Goal: Communication & Community: Answer question/provide support

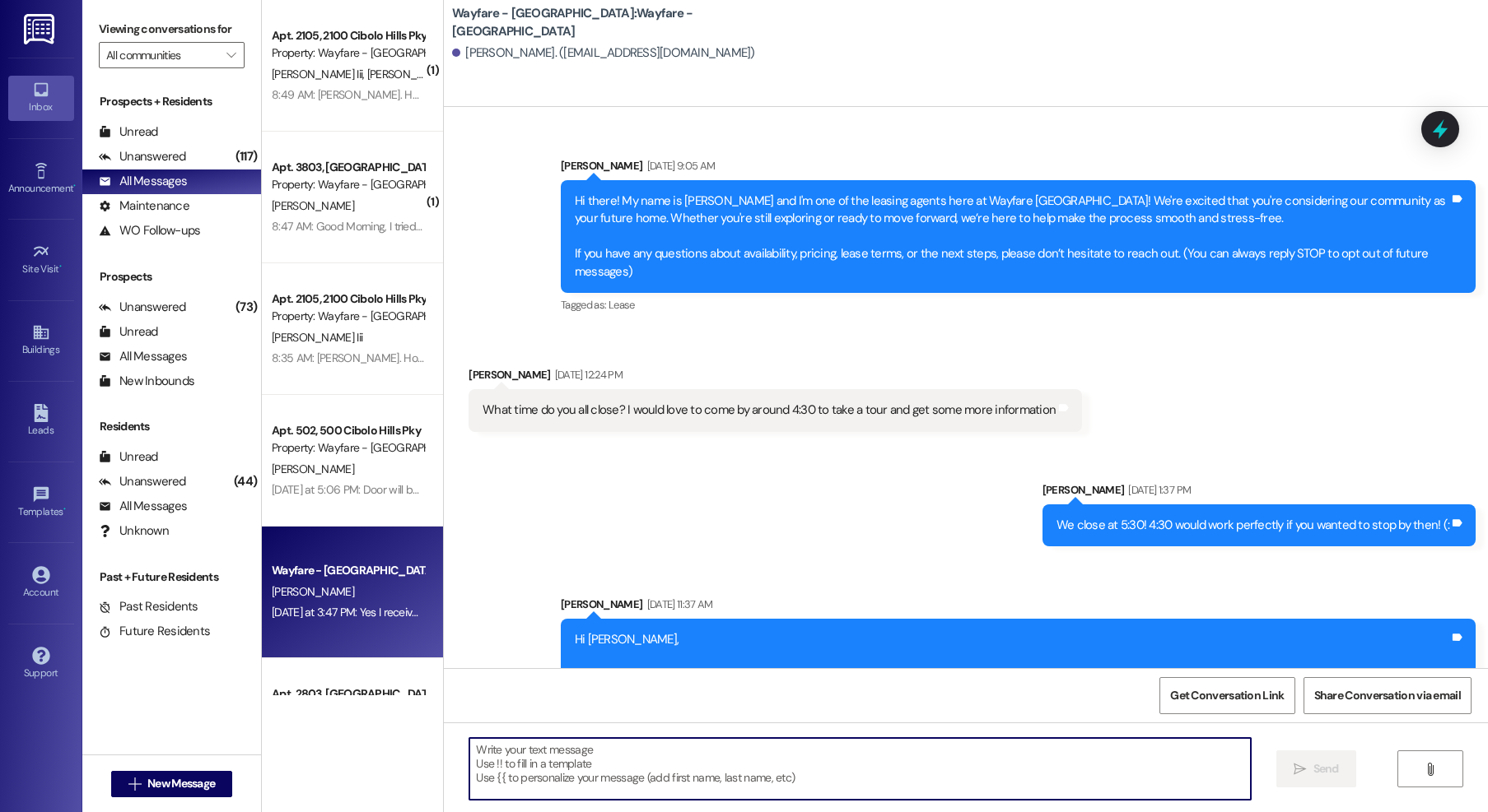
scroll to position [1673, 0]
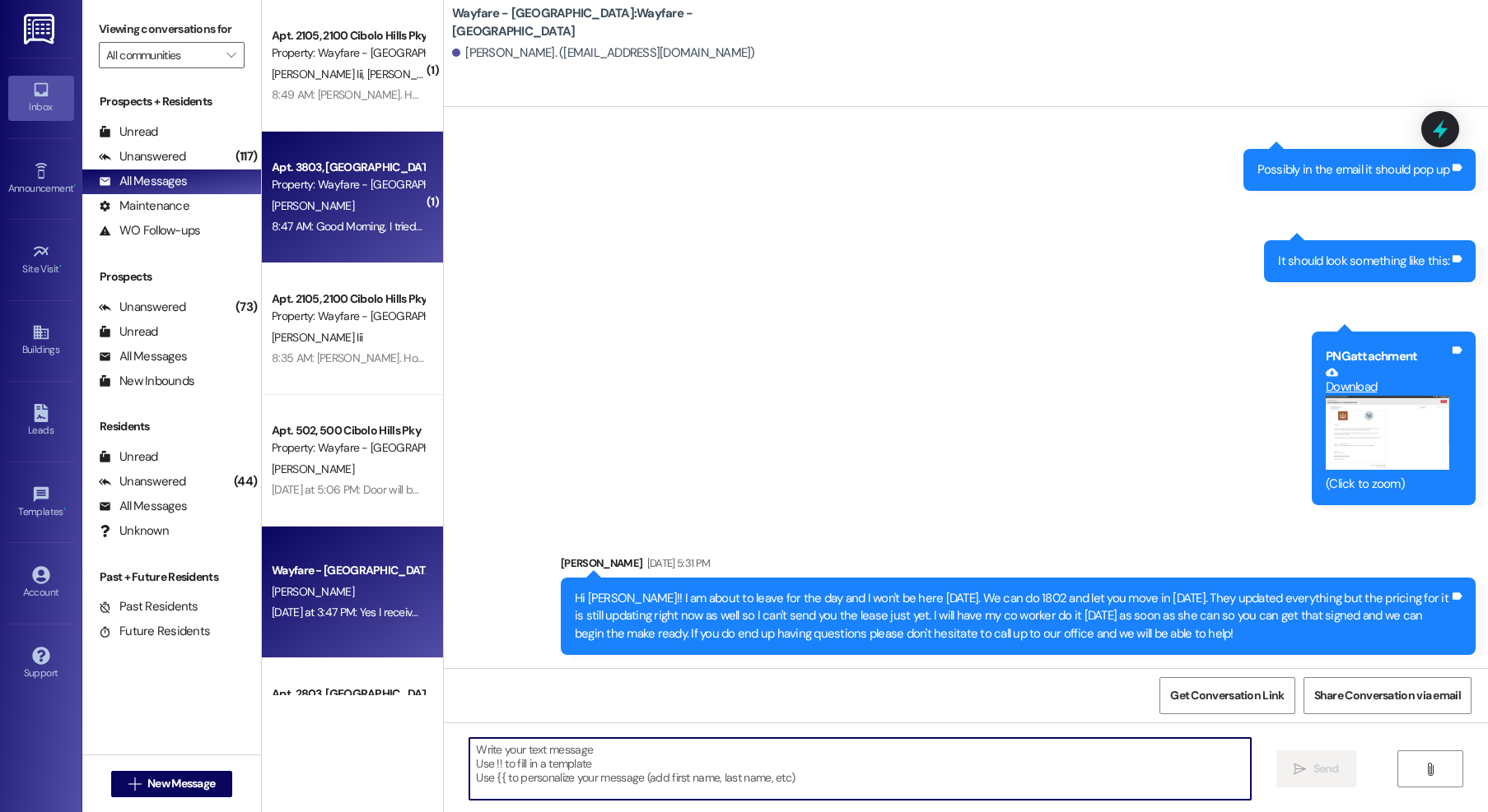
click at [357, 196] on div "[PERSON_NAME]" at bounding box center [348, 206] width 156 height 20
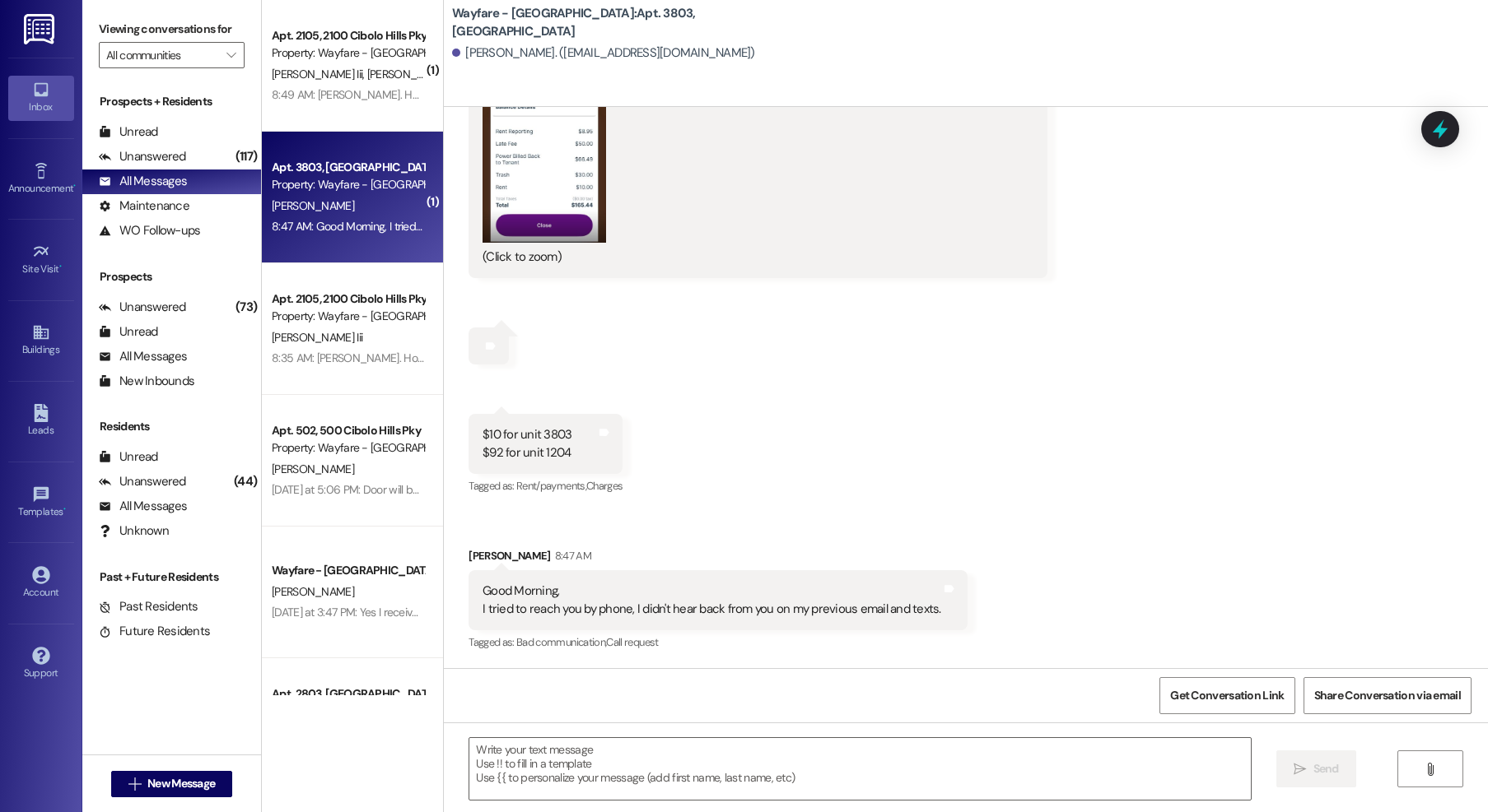
scroll to position [10937, 0]
click at [529, 144] on button "Zoom image" at bounding box center [544, 152] width 124 height 180
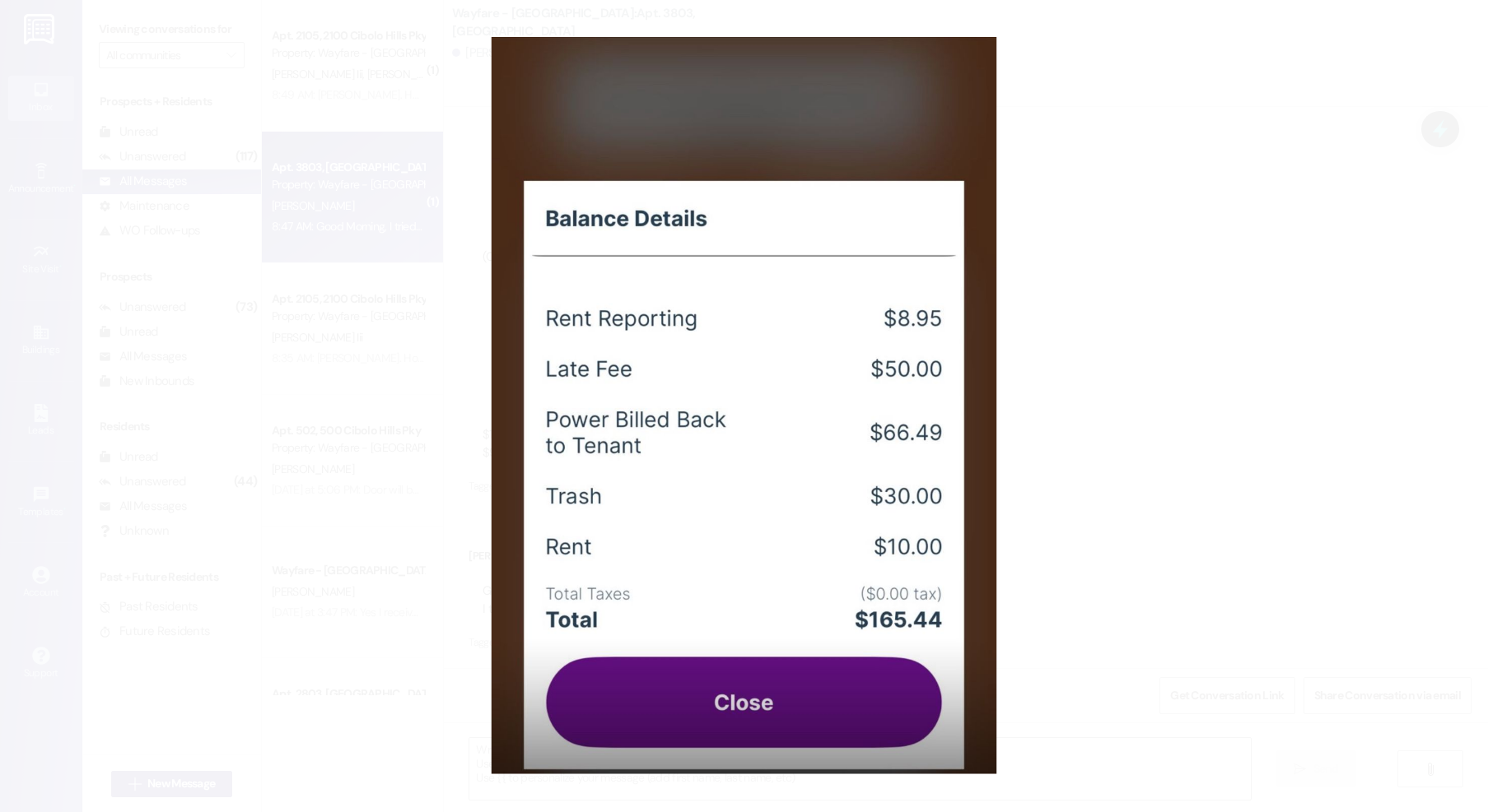
click at [1119, 225] on button "Unzoom image" at bounding box center [744, 406] width 1488 height 812
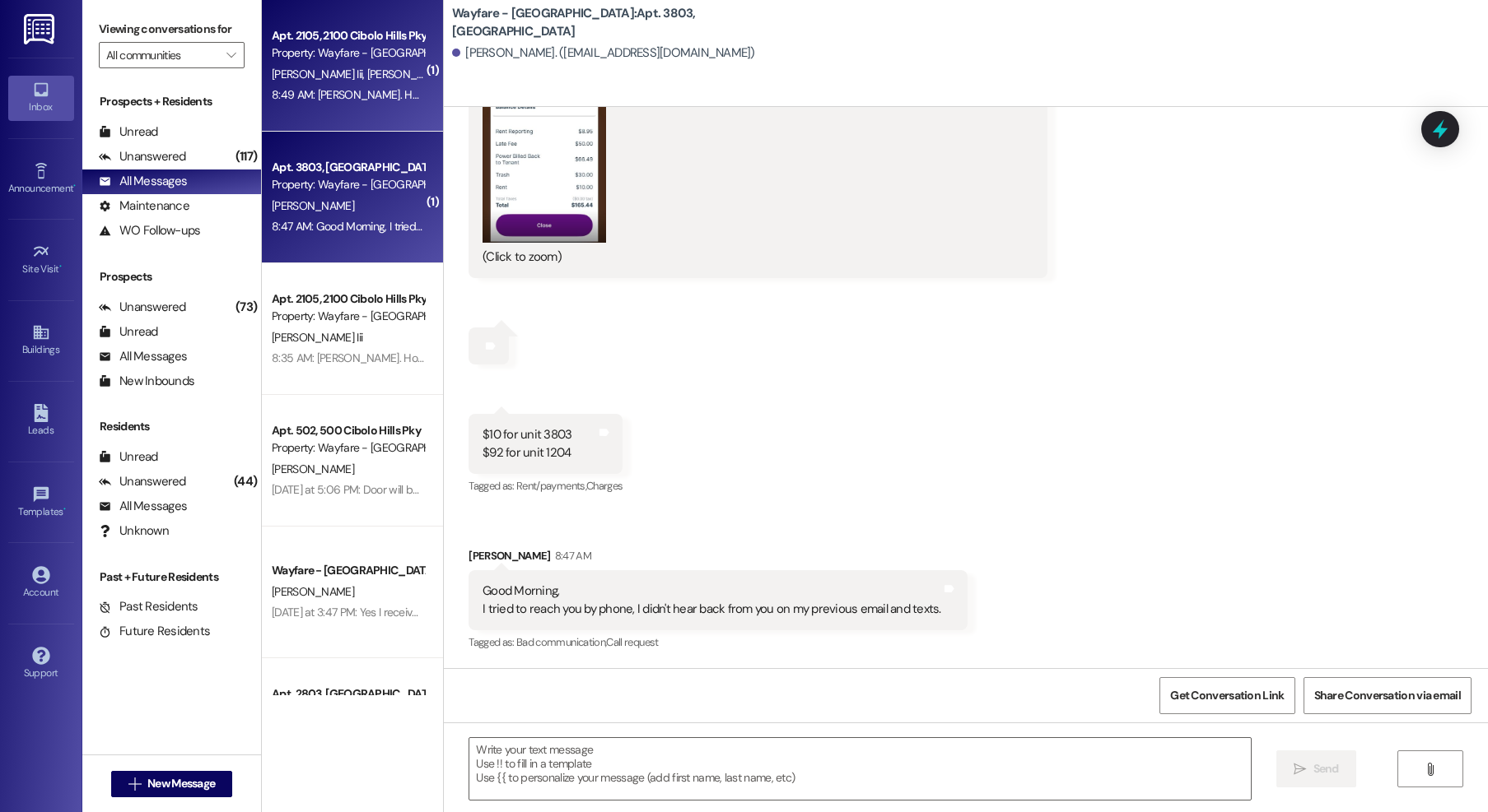
click at [352, 94] on div "8:49 AM: Gm Jordan. How Mach is due today for August?? 8:49 AM: Gm Jordan. How …" at bounding box center [428, 95] width 312 height 15
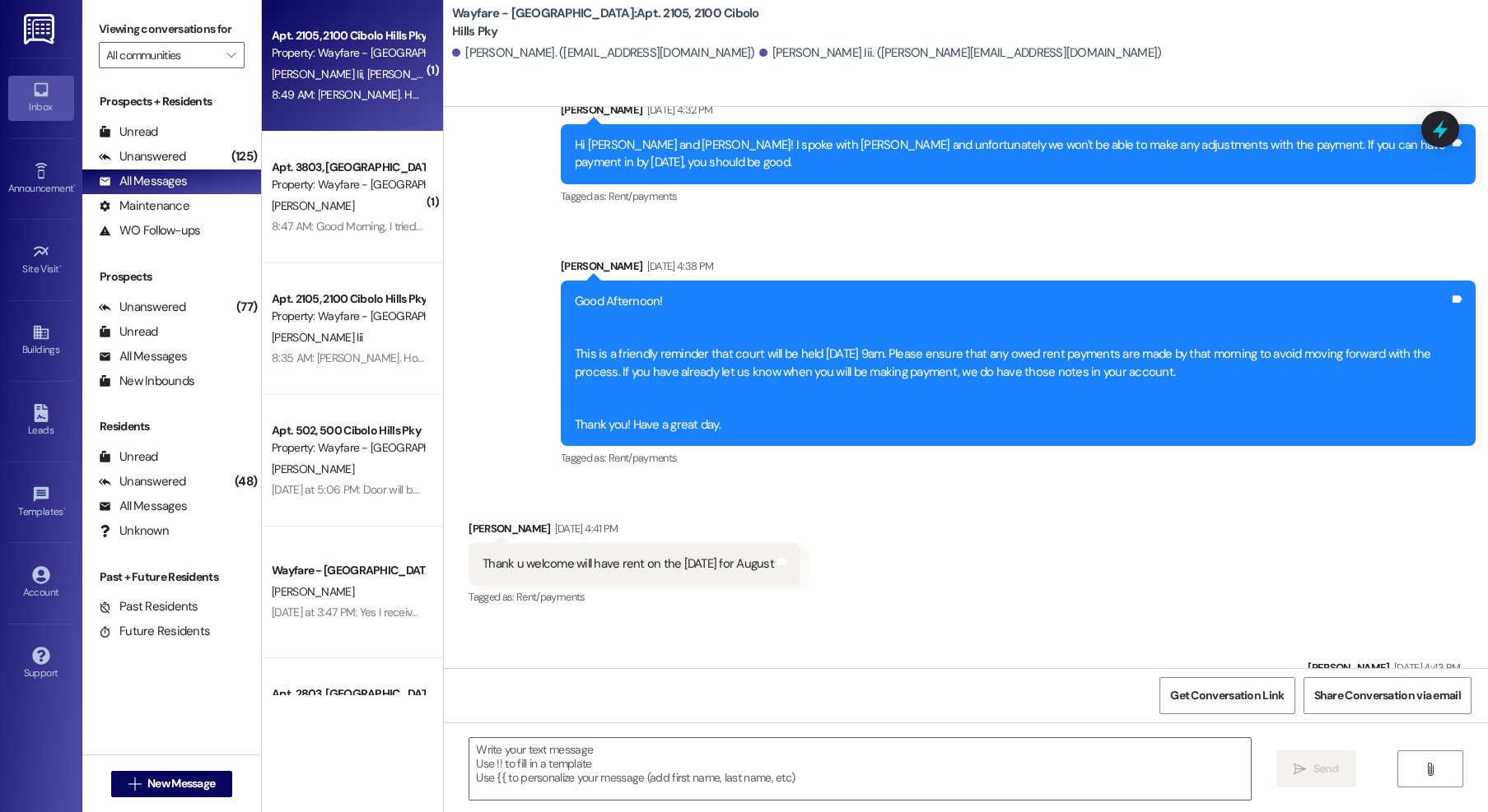
scroll to position [49101, 0]
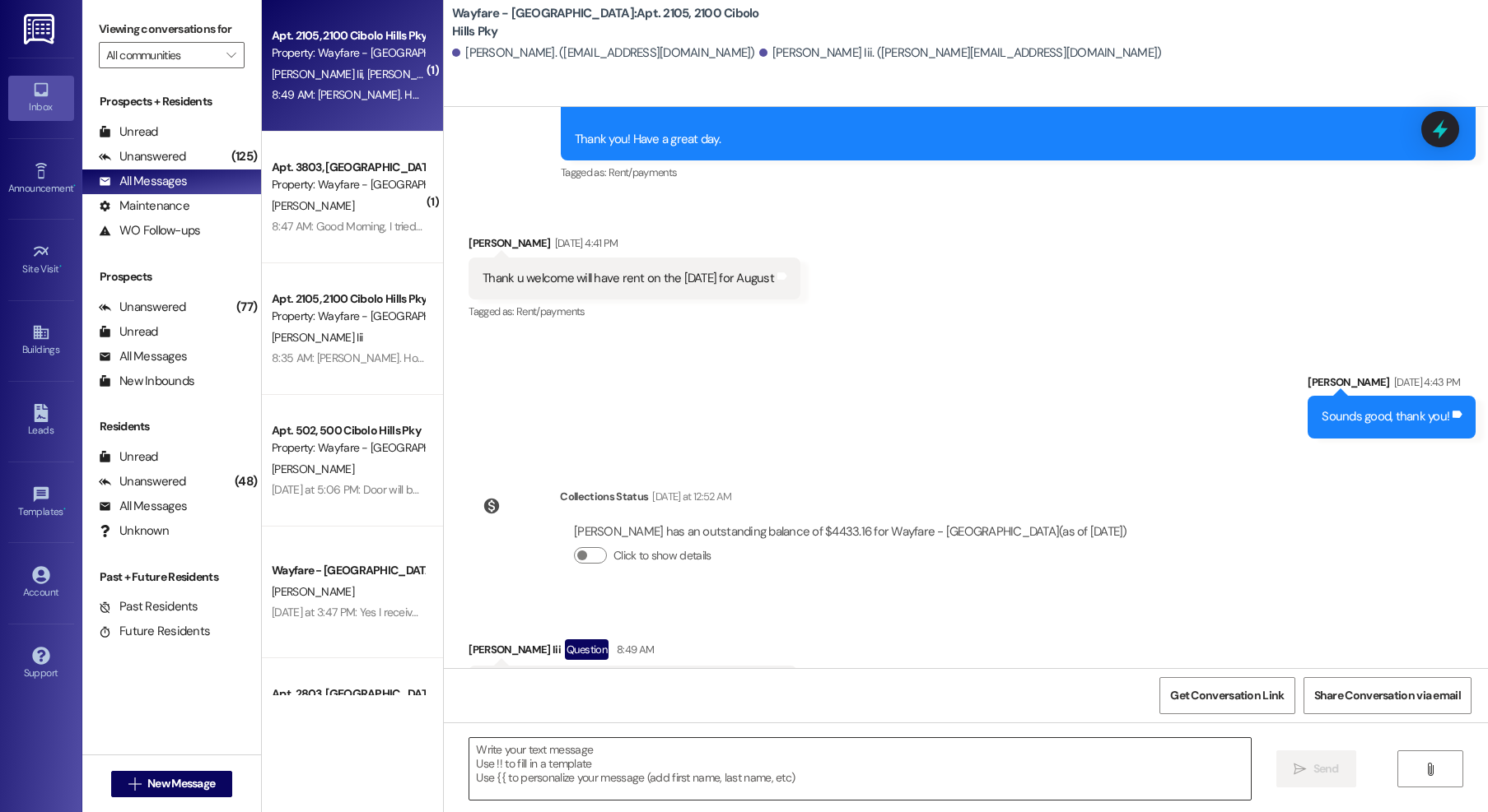
click at [626, 746] on textarea at bounding box center [859, 768] width 781 height 61
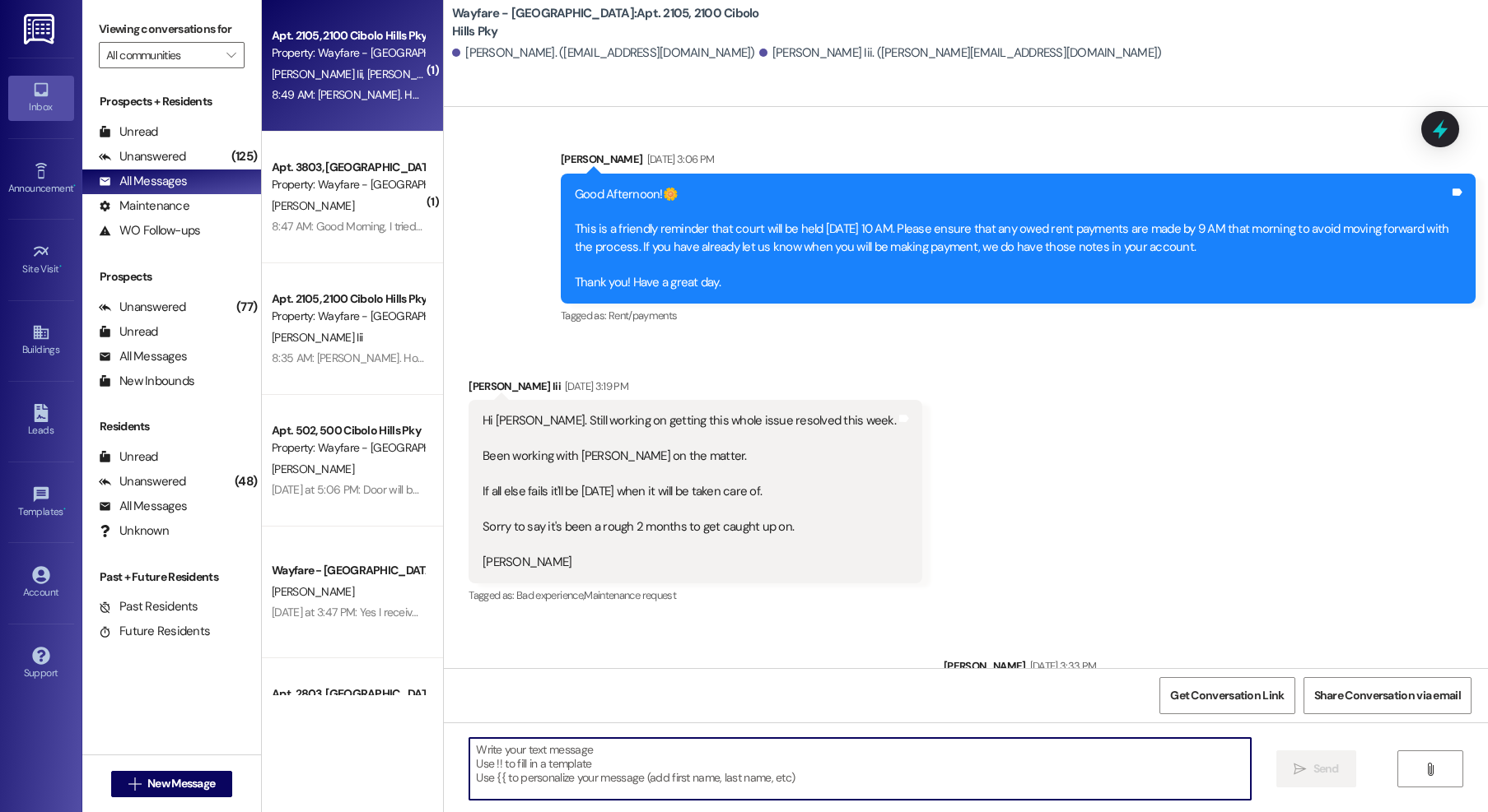
scroll to position [45306, 0]
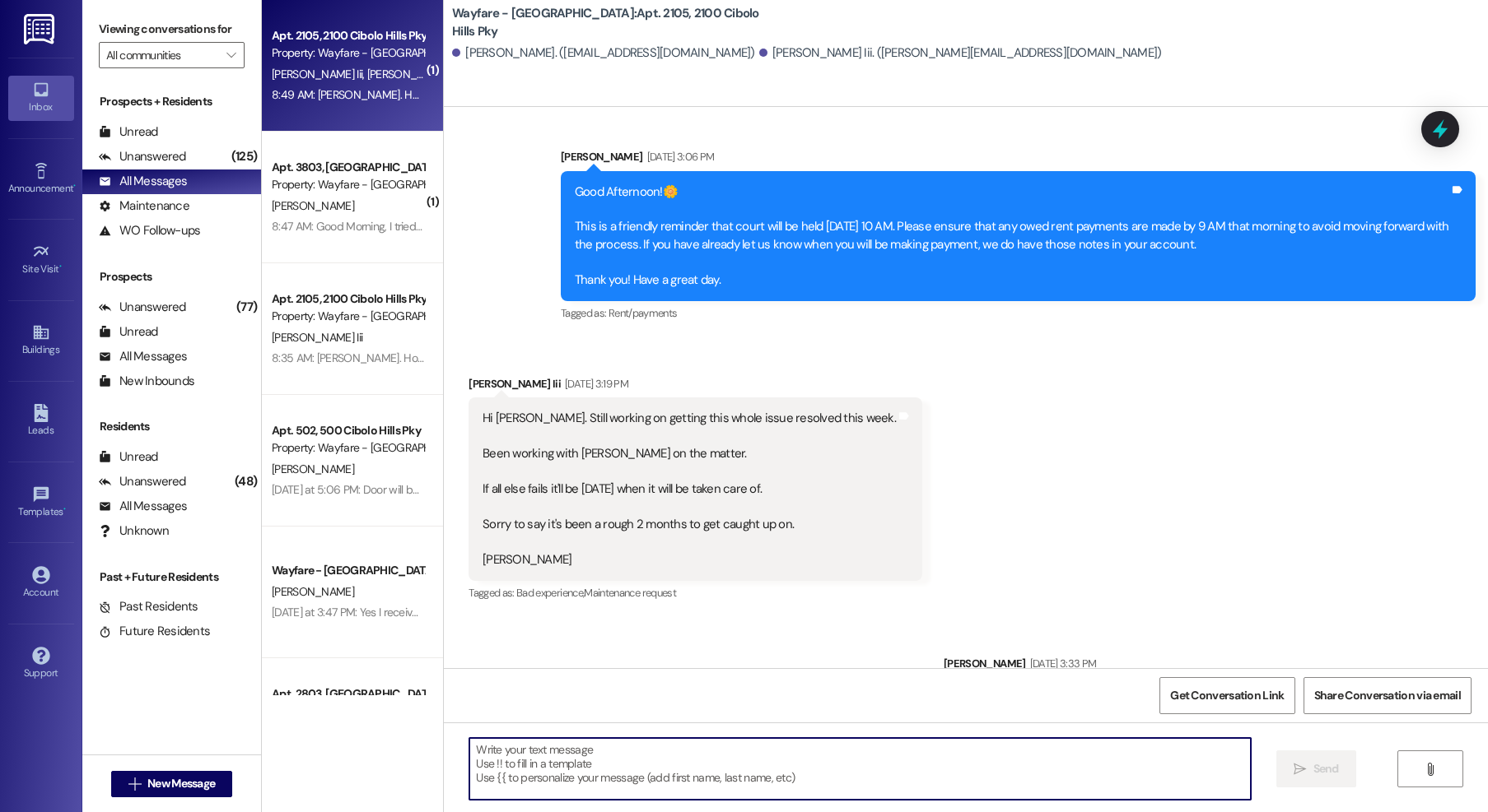
click at [672, 759] on textarea at bounding box center [859, 768] width 781 height 61
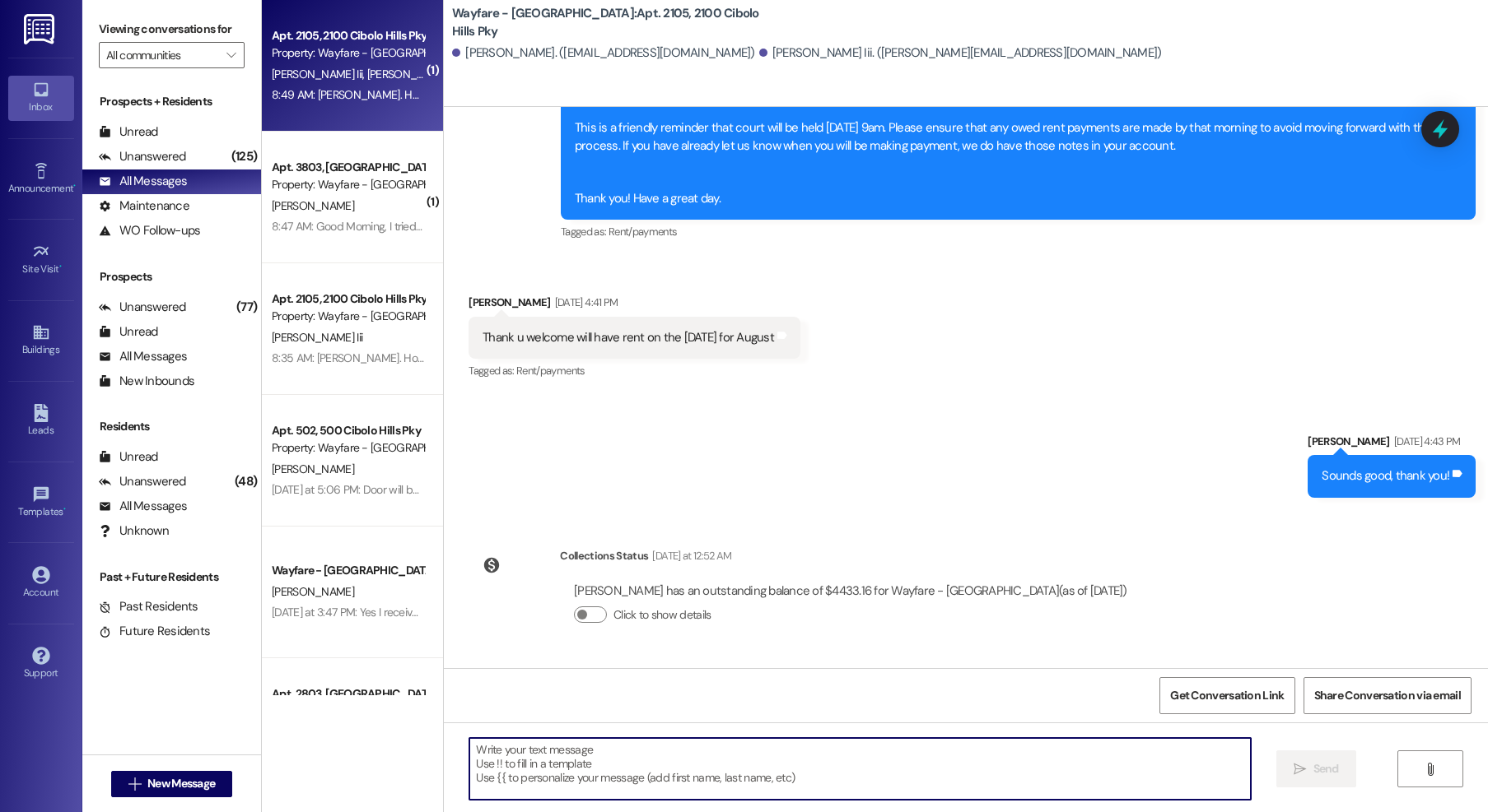
scroll to position [49101, 0]
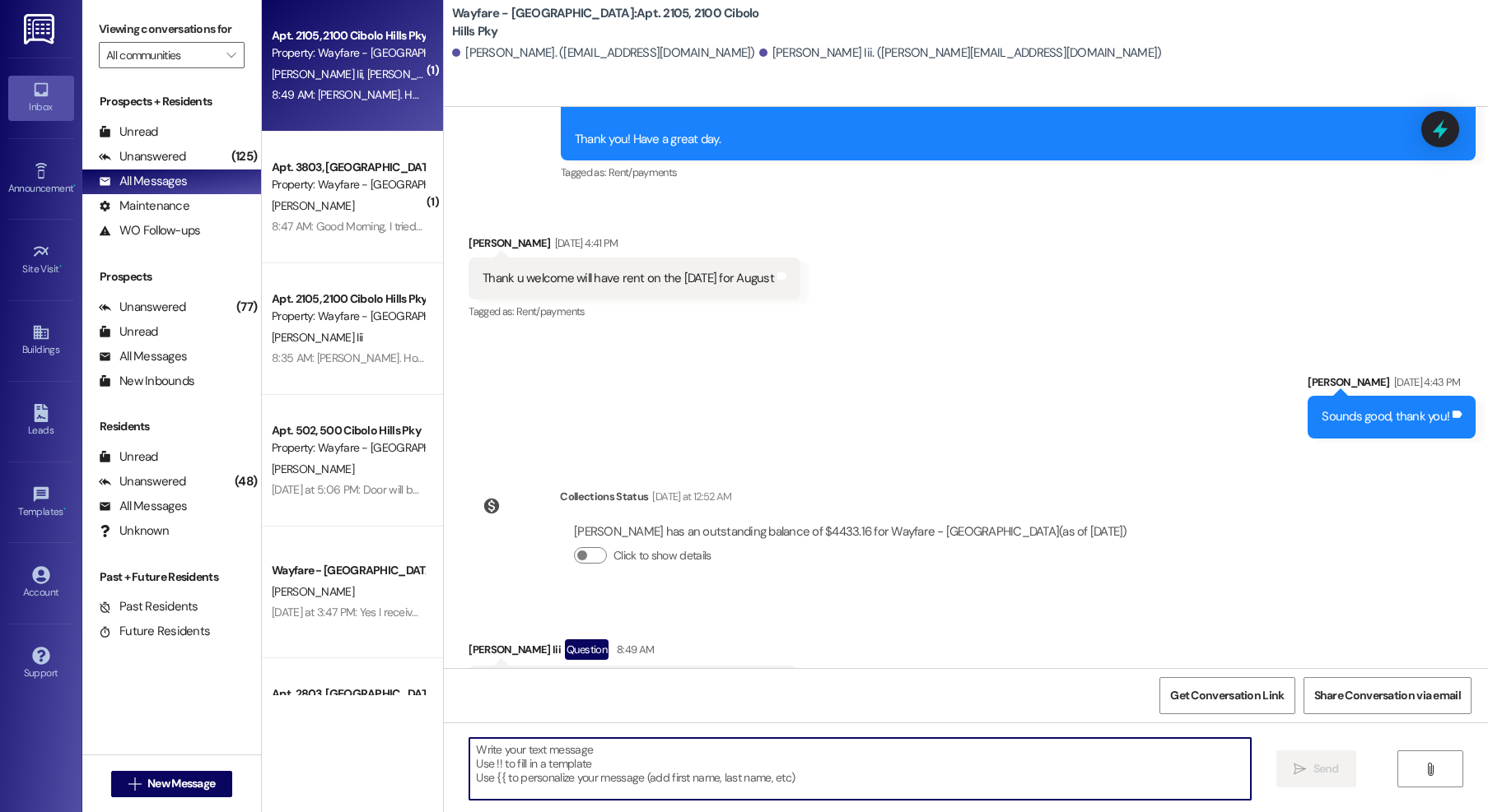
click at [709, 751] on textarea at bounding box center [859, 768] width 781 height 61
type textarea "$2386.77"
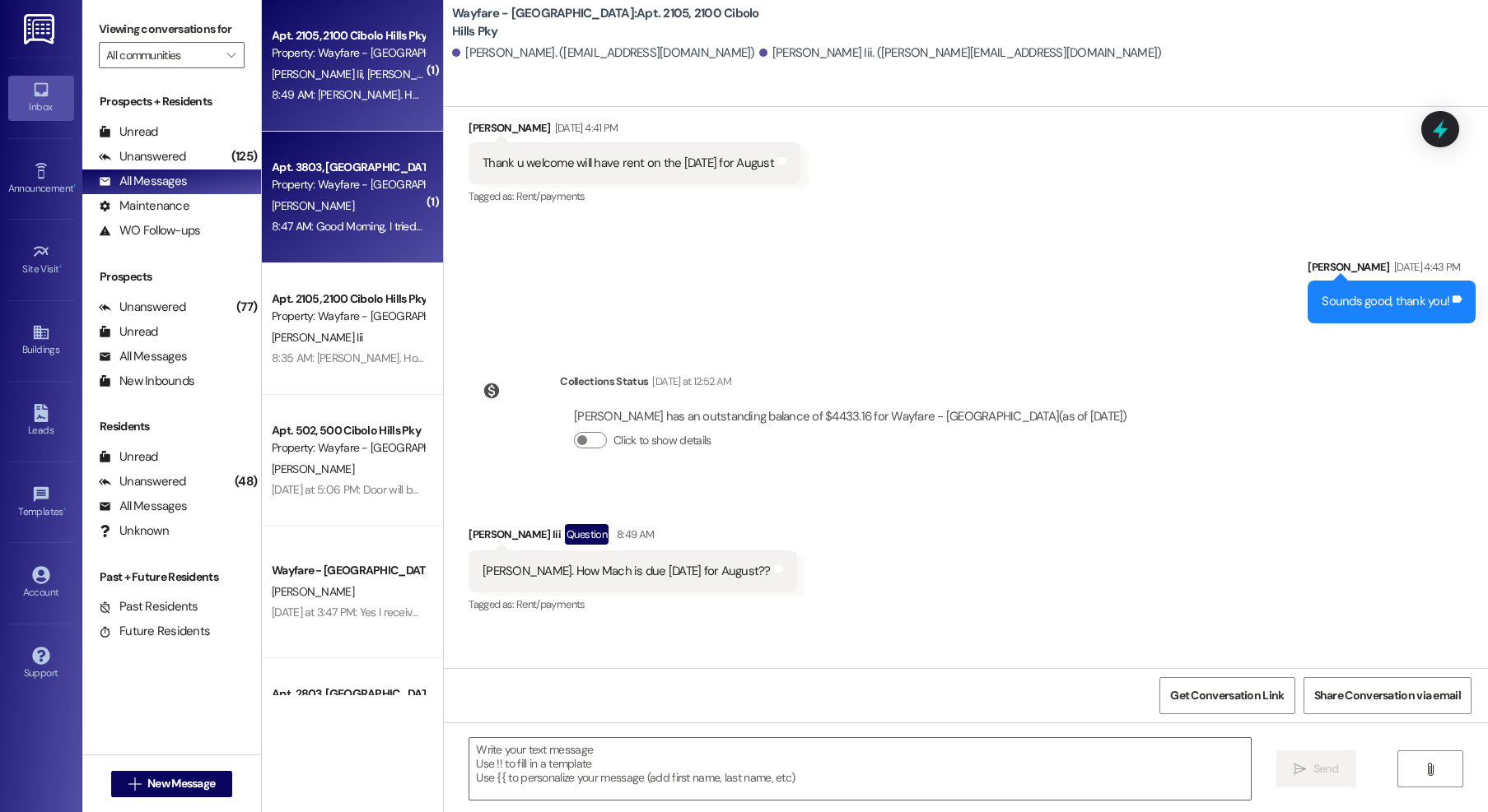
click at [385, 176] on div "Property: Wayfare - [GEOGRAPHIC_DATA]" at bounding box center [348, 185] width 152 height 18
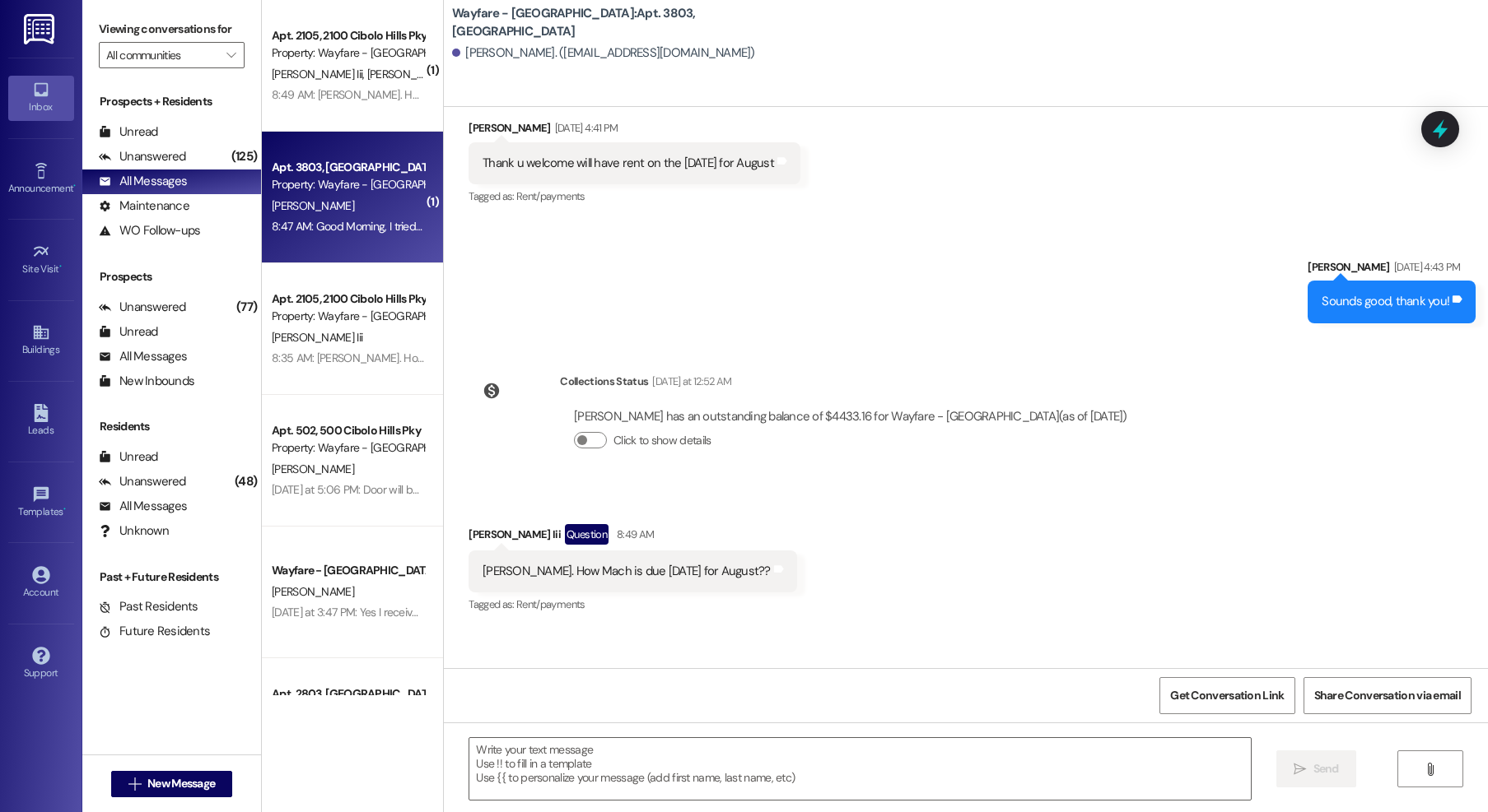
scroll to position [10937, 0]
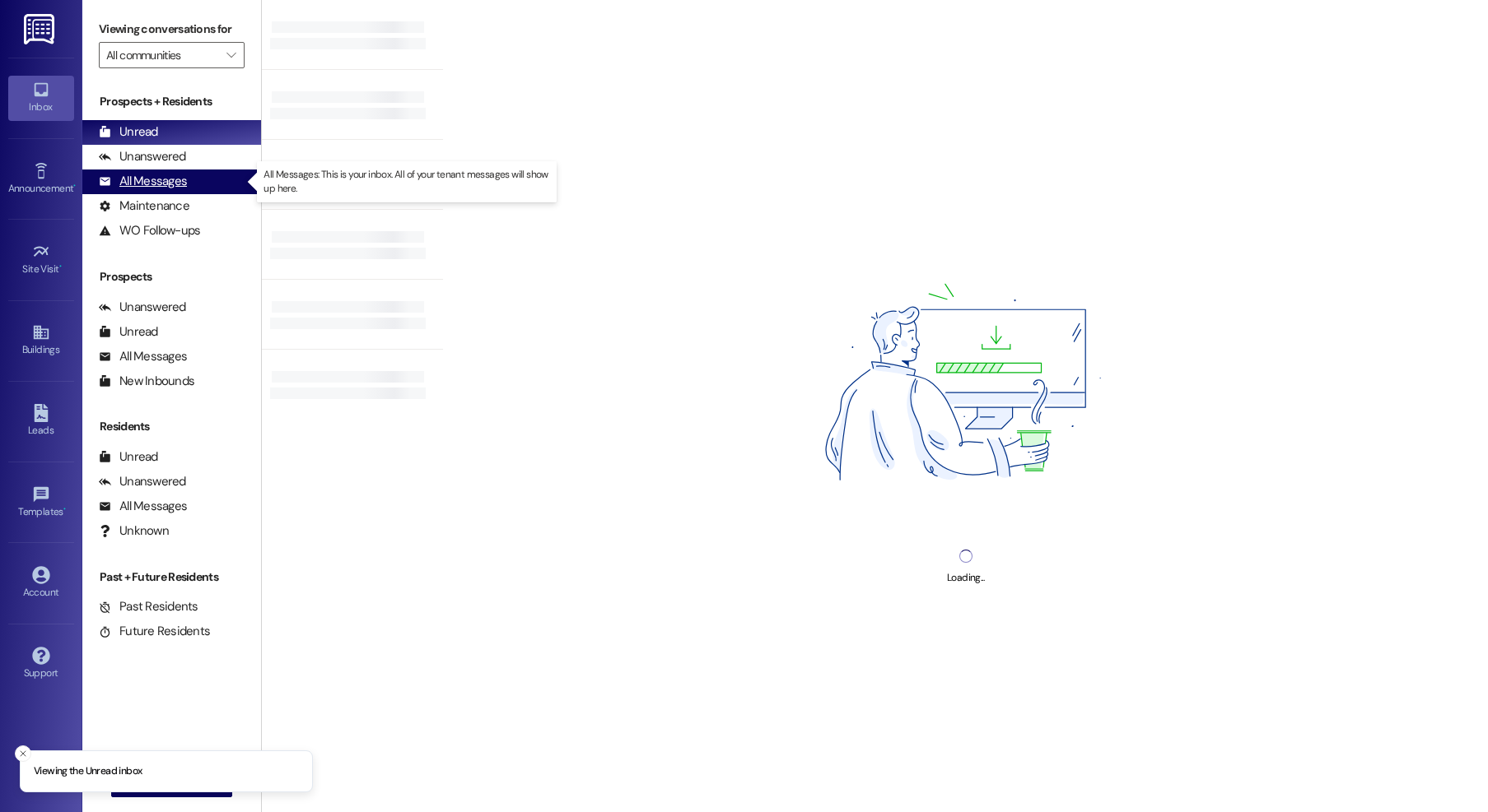
click at [151, 185] on div "All Messages" at bounding box center [142, 181] width 88 height 18
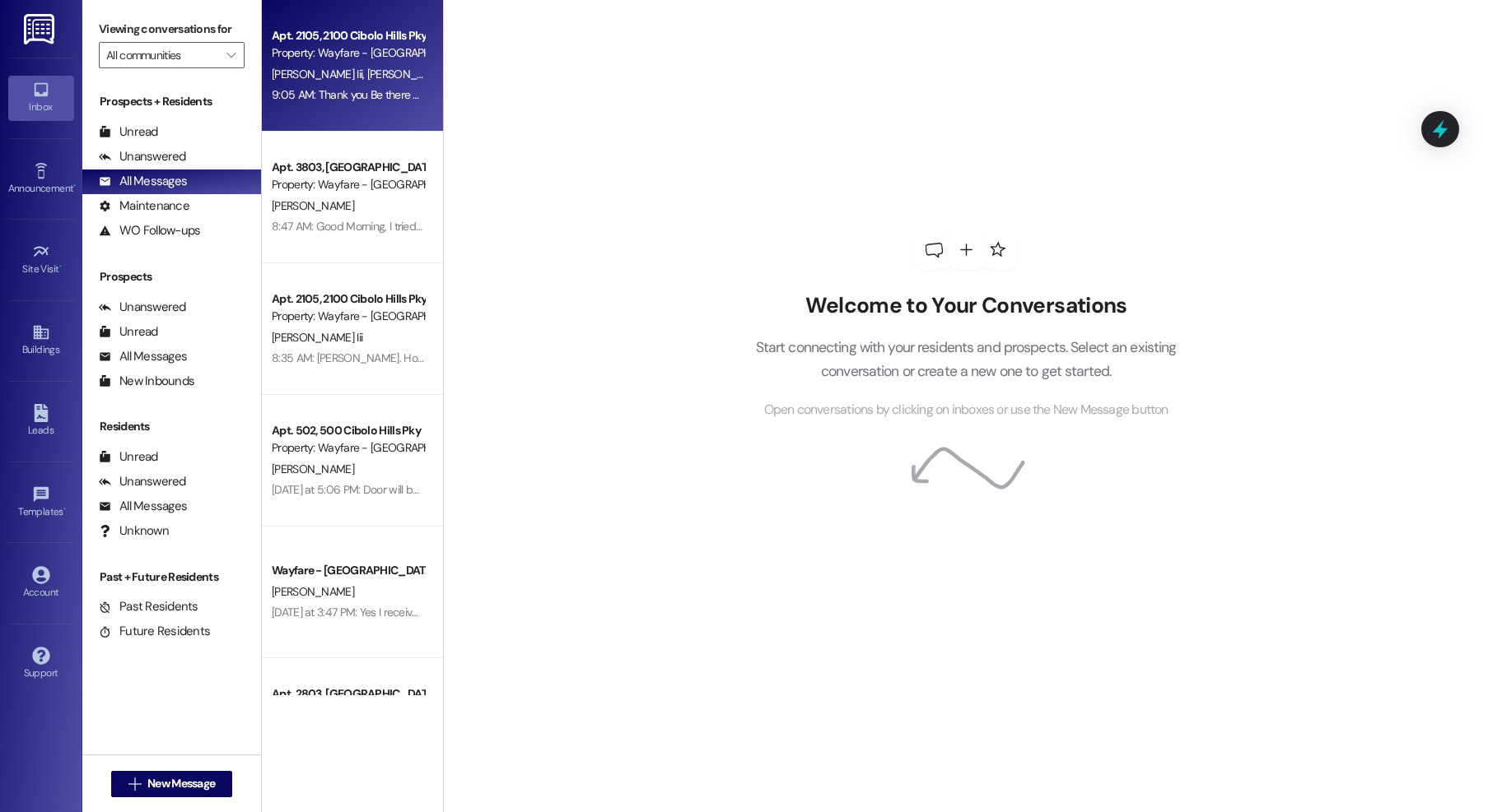
click at [391, 55] on div "Property: Wayfare - [GEOGRAPHIC_DATA]" at bounding box center [348, 54] width 152 height 18
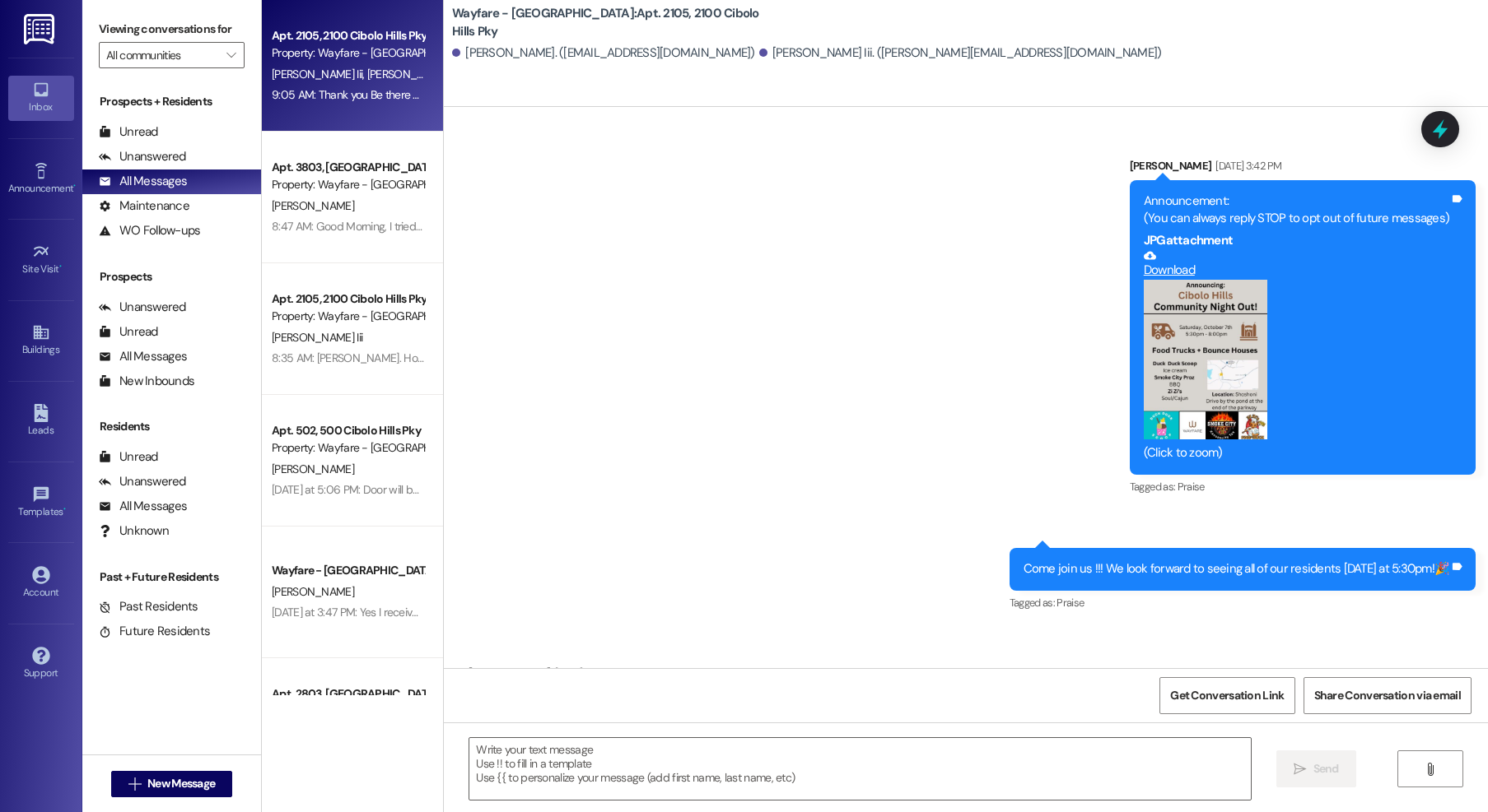
scroll to position [49397, 0]
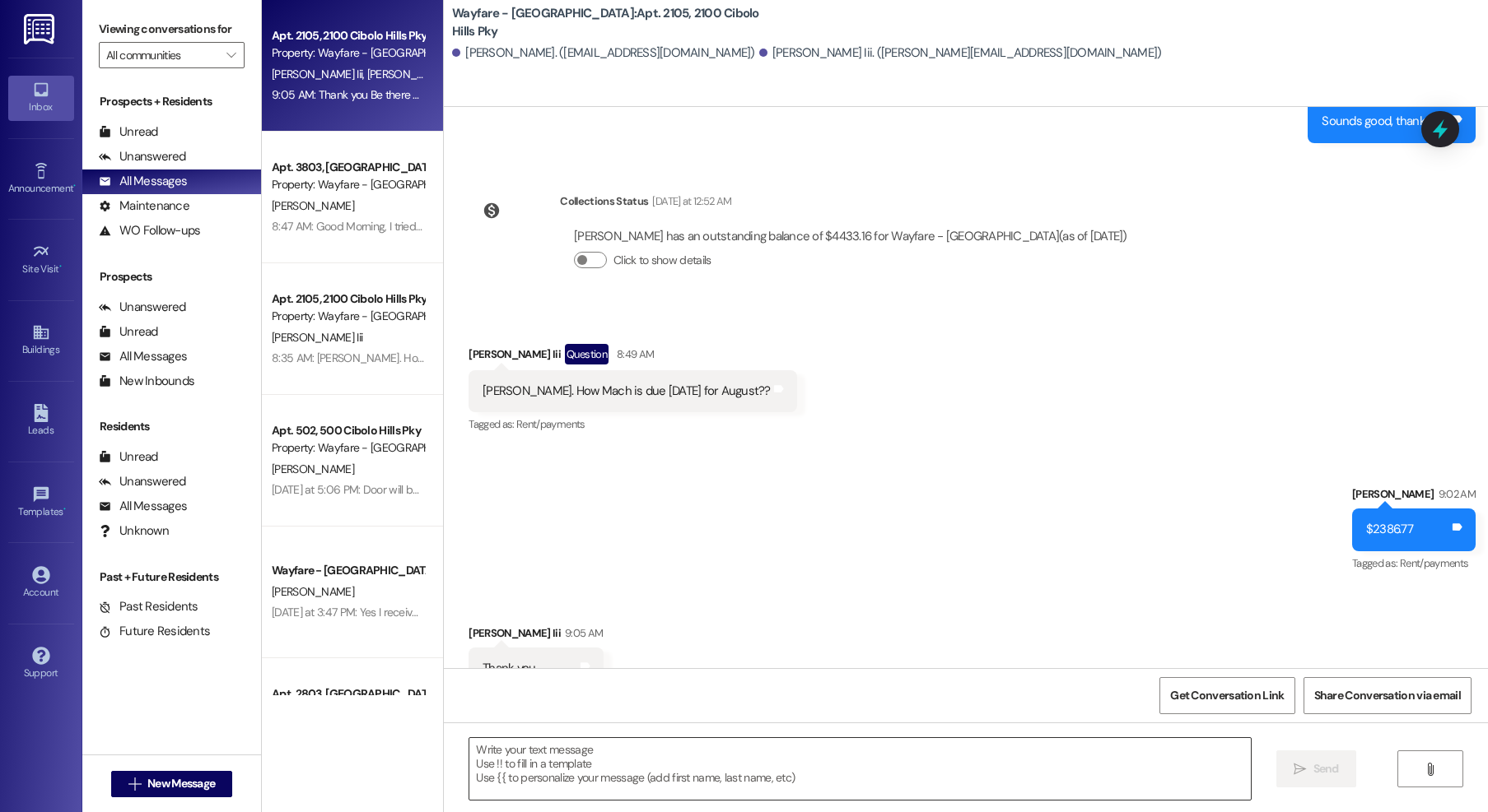
click at [733, 766] on textarea at bounding box center [859, 768] width 781 height 61
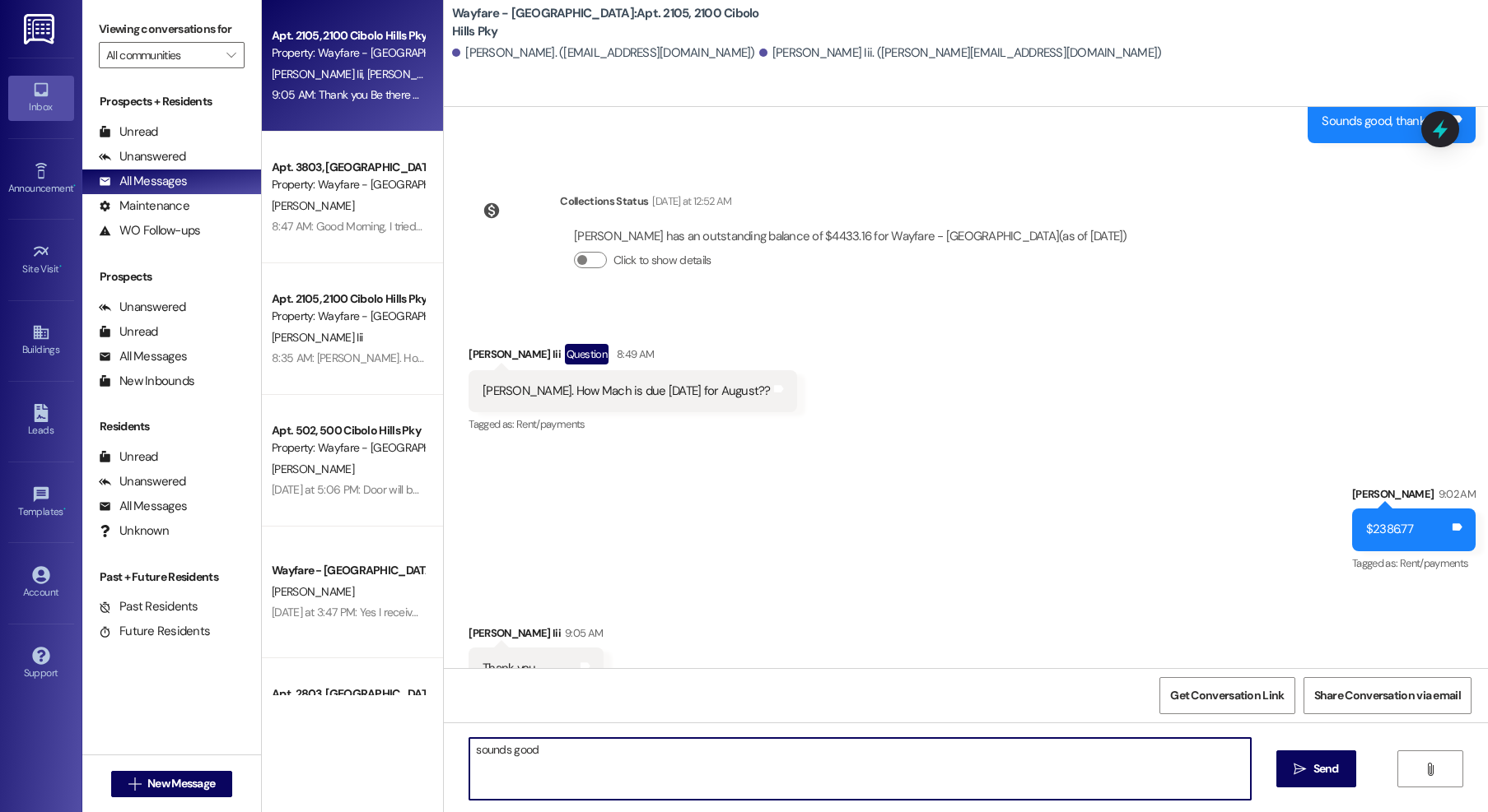
type textarea "sounds good!"
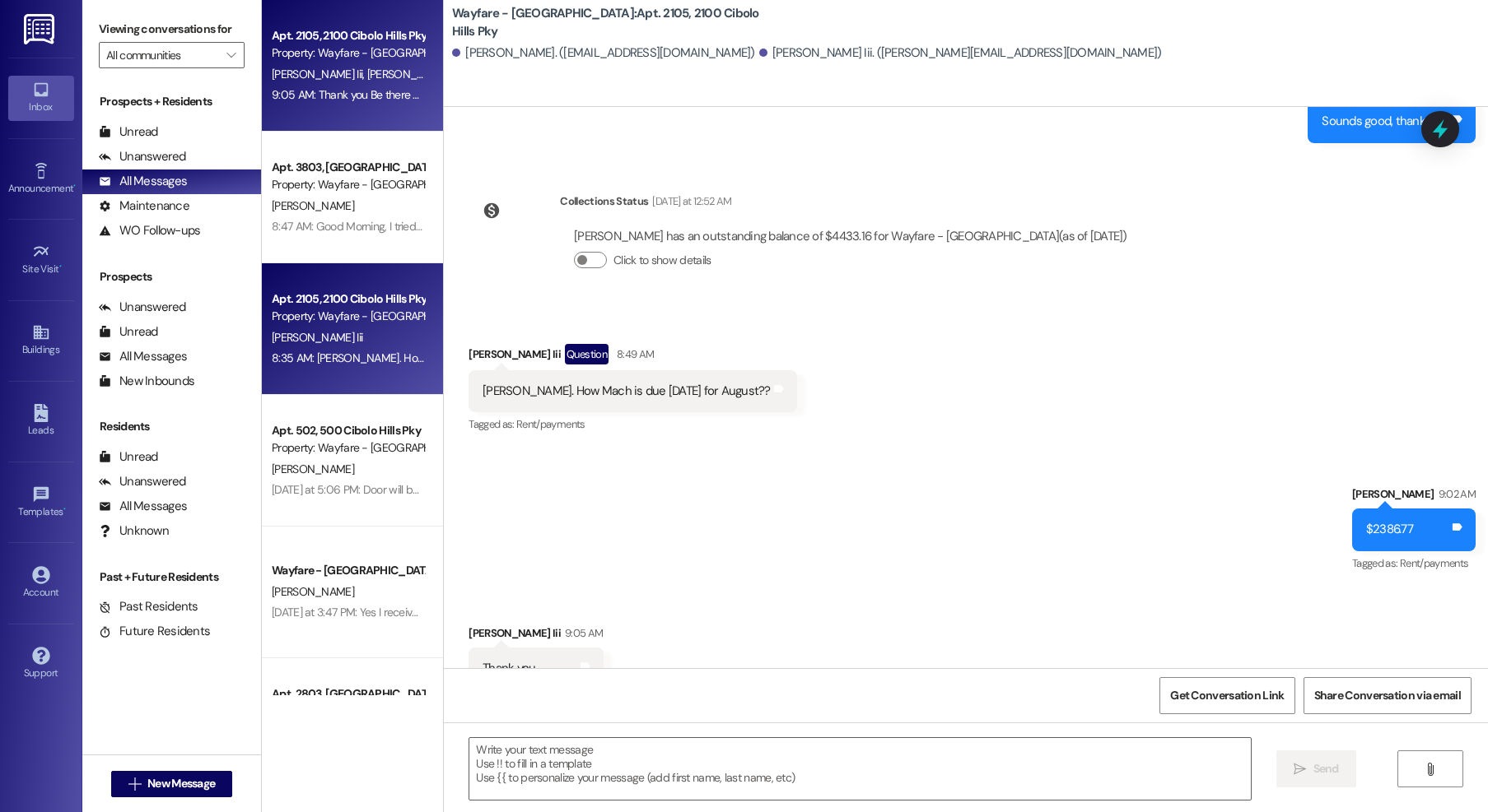
click at [341, 366] on div "8:35 AM: [PERSON_NAME]. How much is August rent with late fee and court fee??? …" at bounding box center [348, 358] width 156 height 20
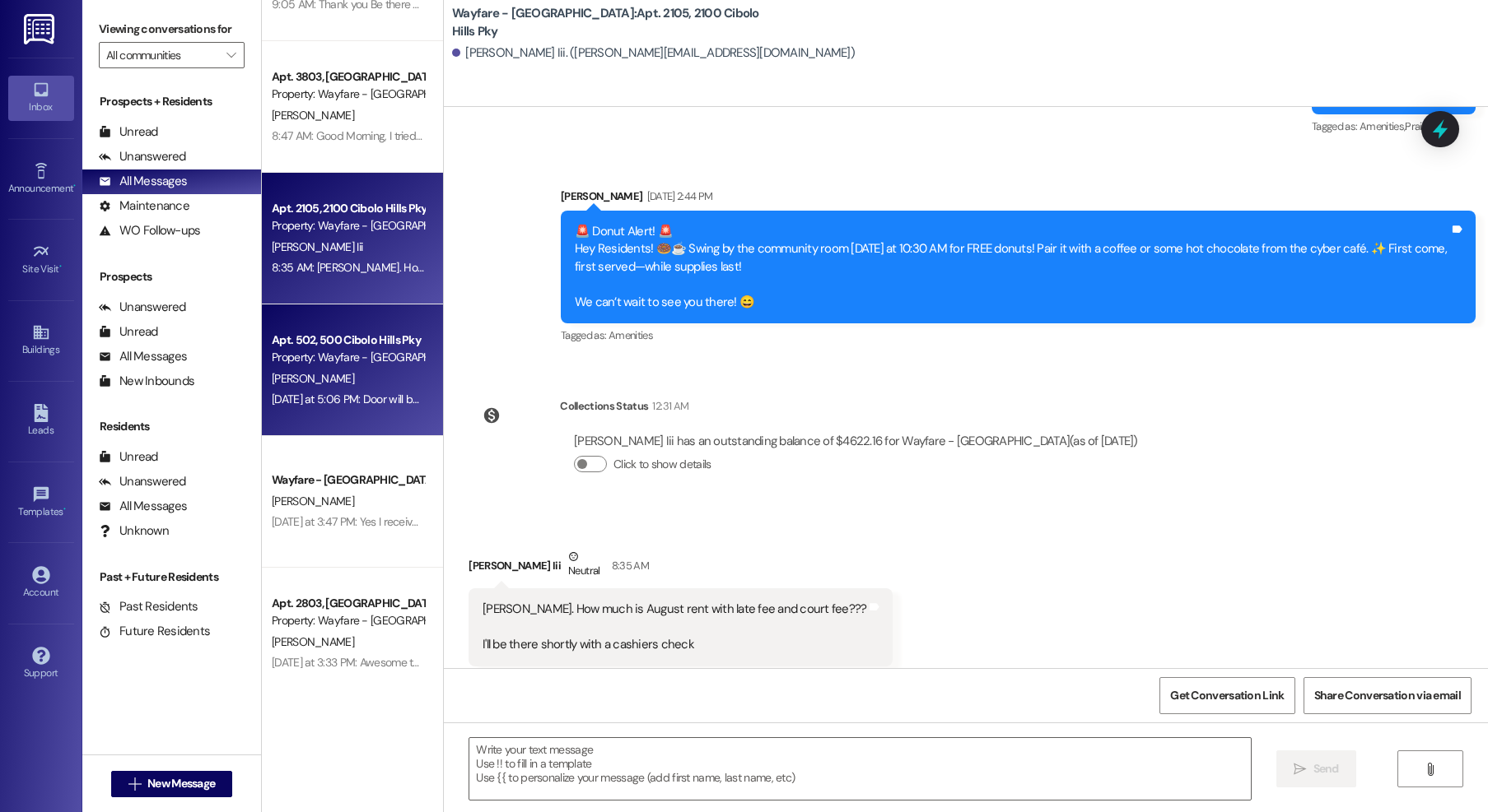
scroll to position [97, 0]
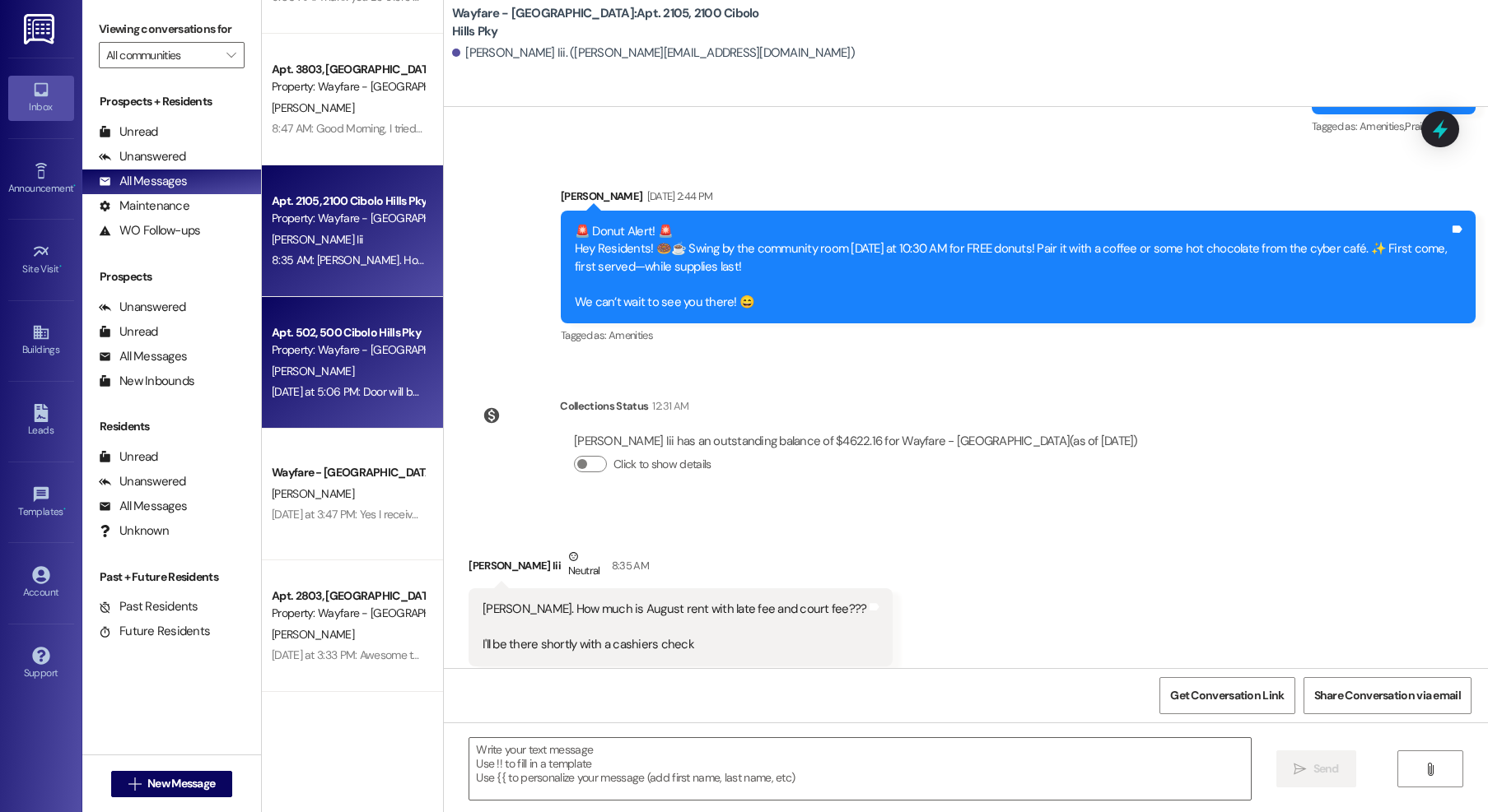
click at [316, 373] on div "[PERSON_NAME]" at bounding box center [348, 371] width 156 height 20
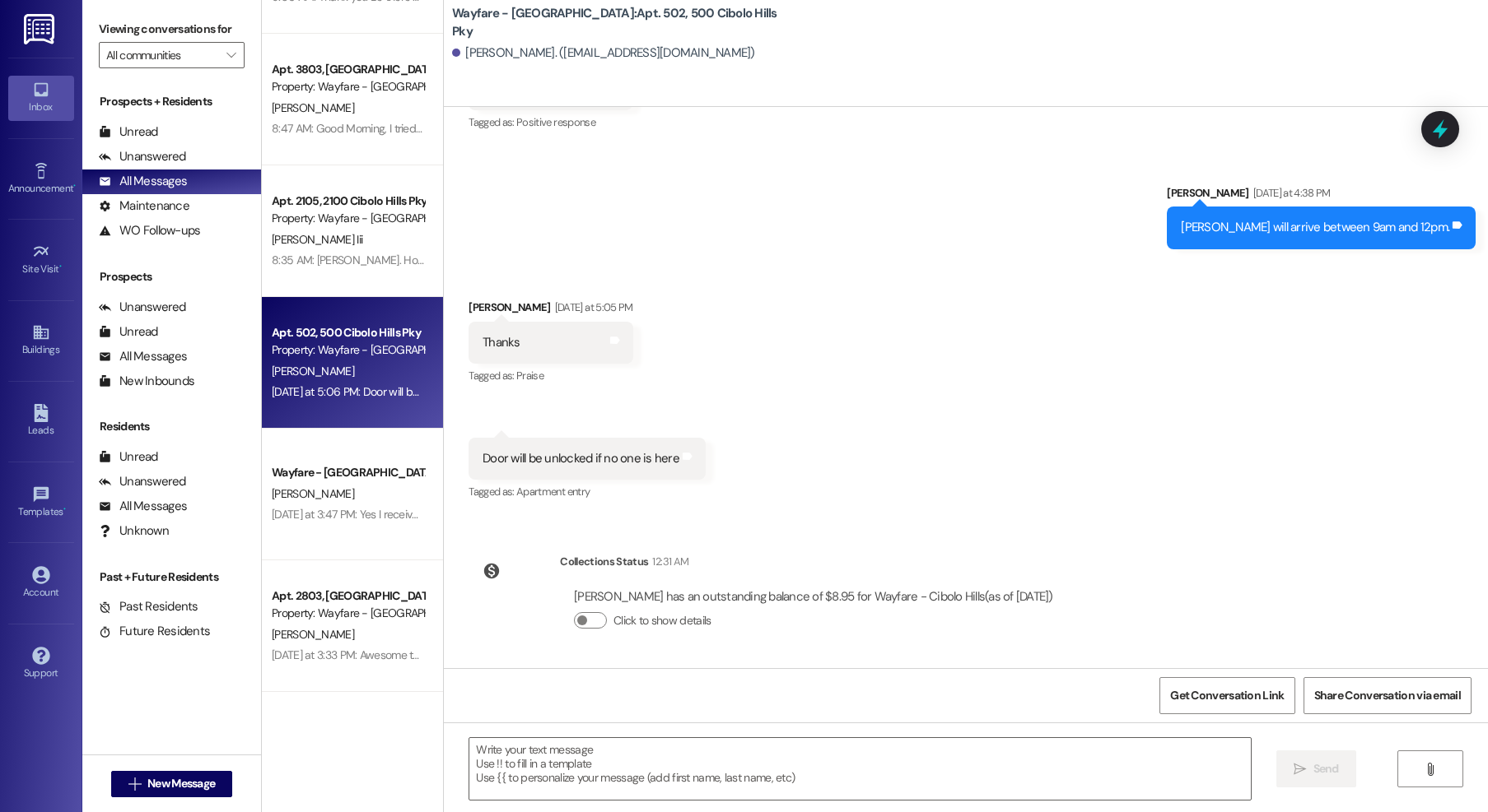
scroll to position [69904, 0]
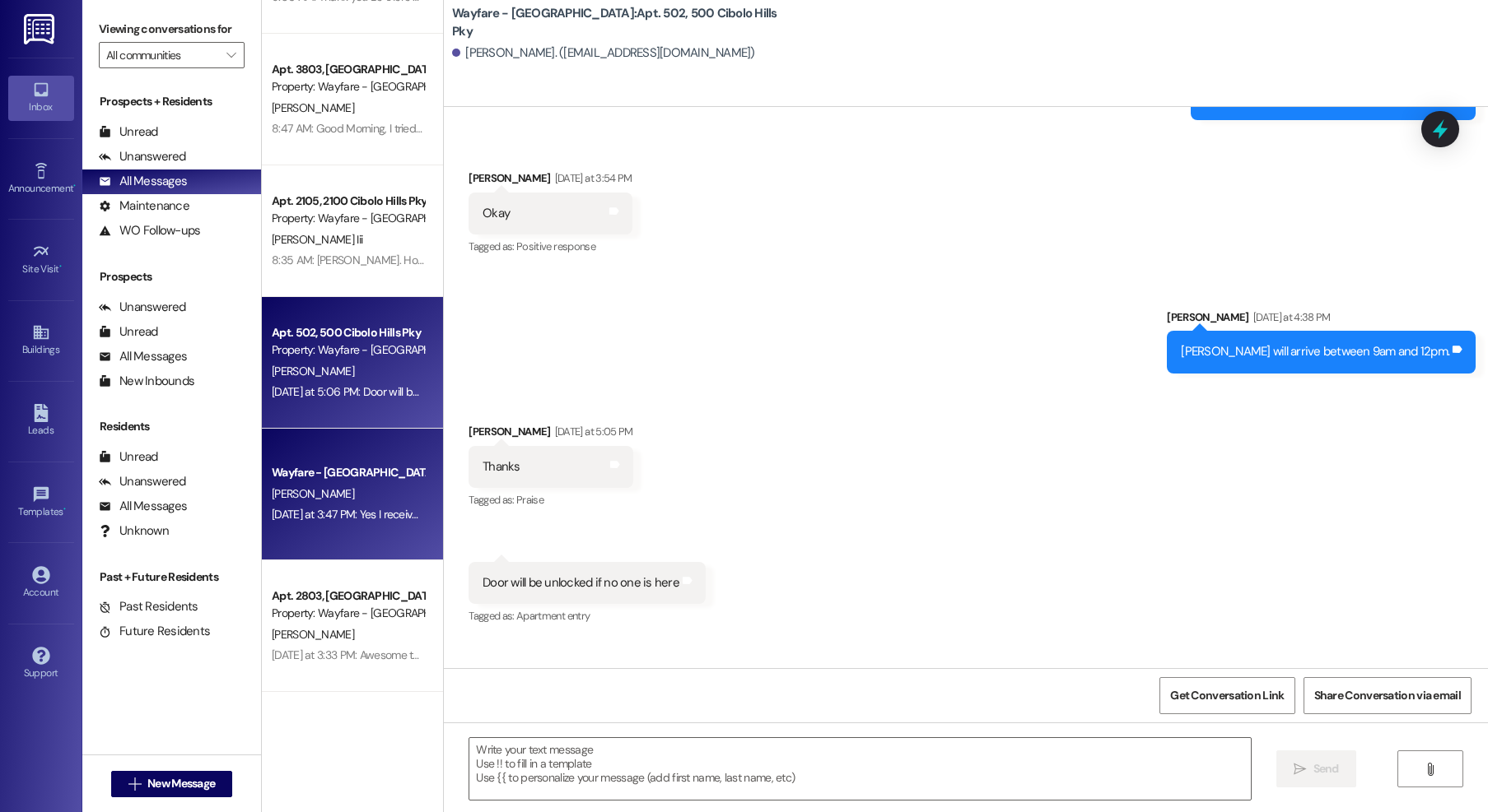
click at [367, 484] on div "[PERSON_NAME]" at bounding box center [348, 494] width 156 height 20
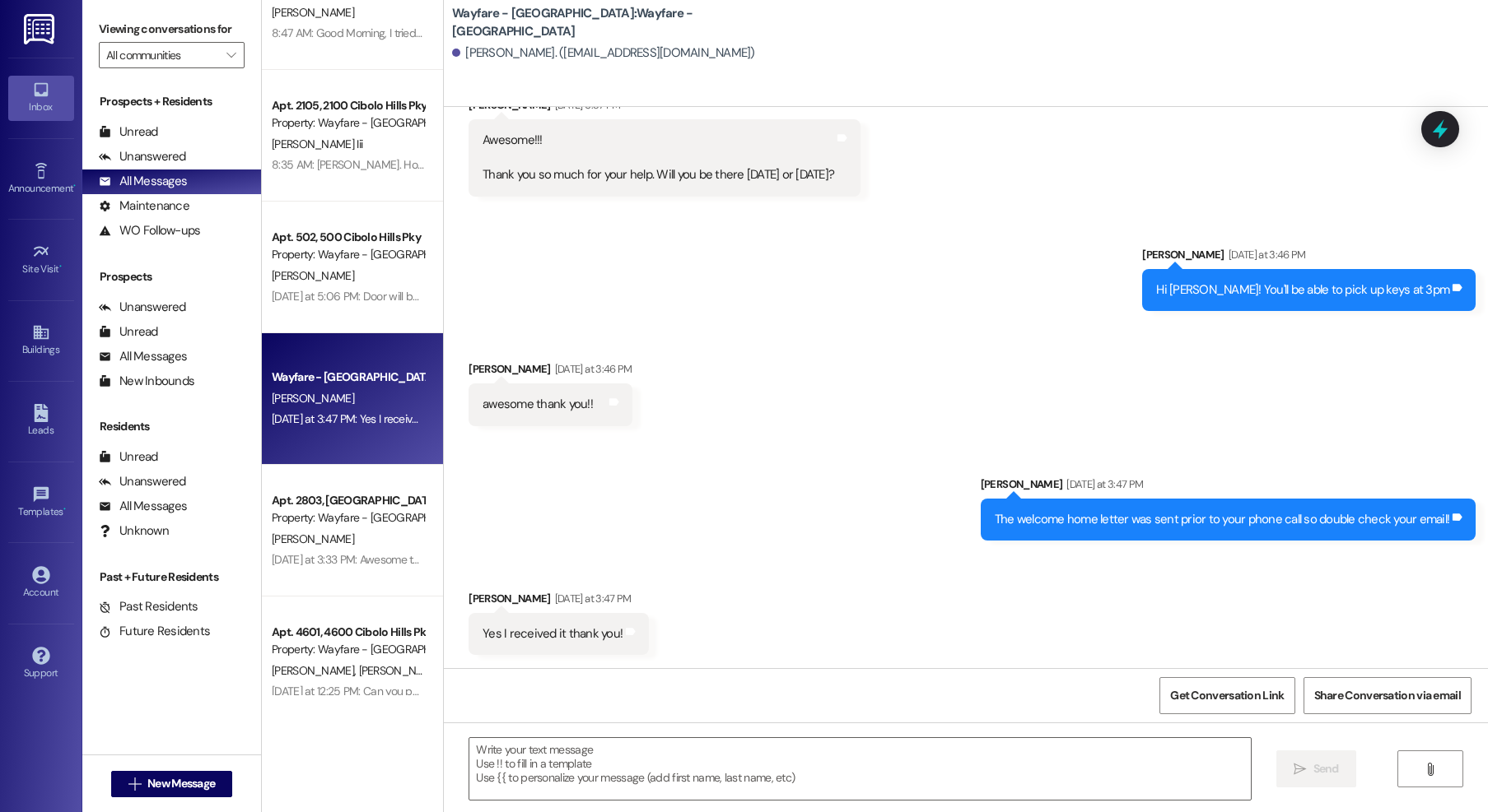
scroll to position [206, 0]
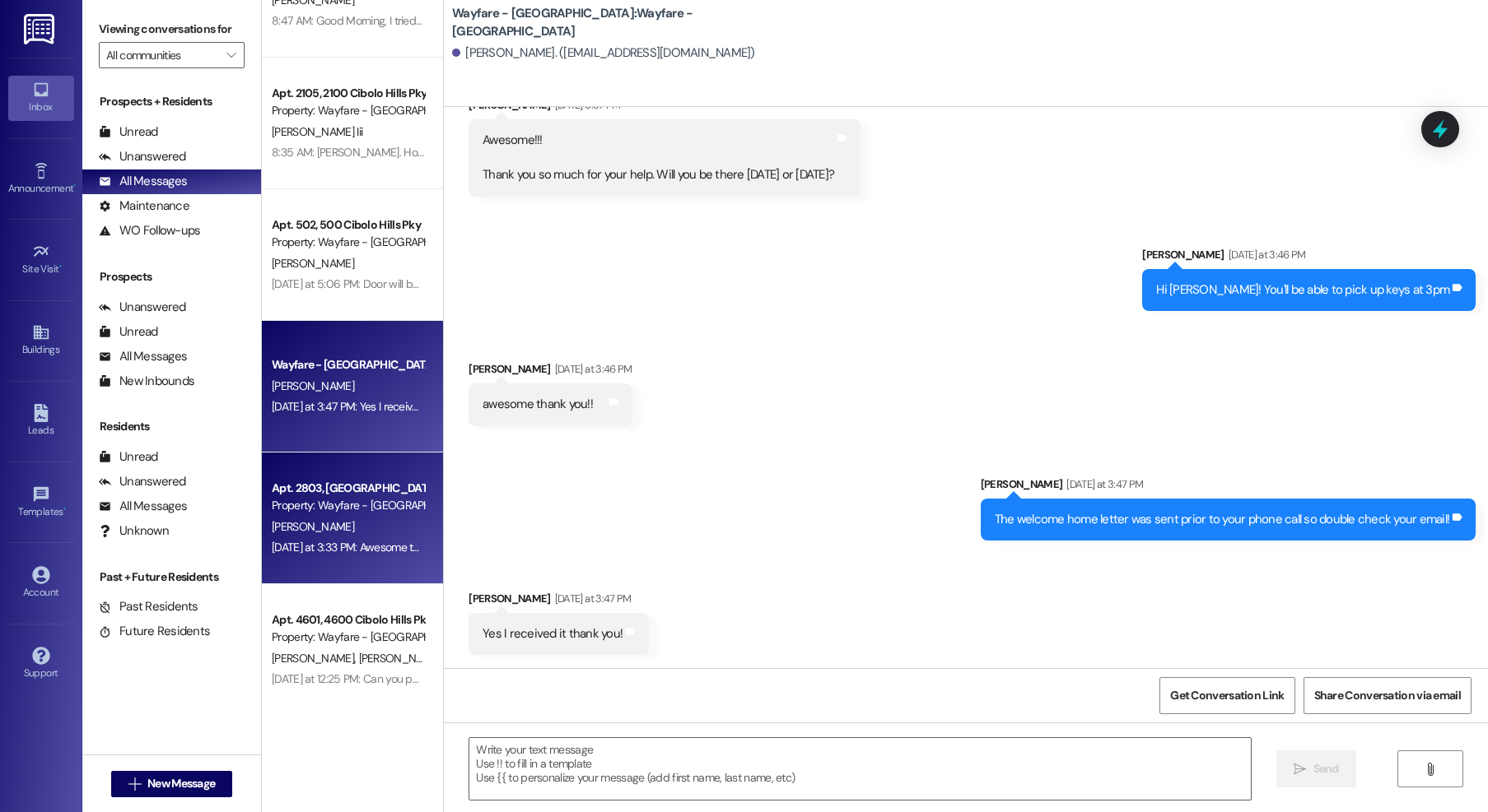
click at [322, 534] on div "[PERSON_NAME]" at bounding box center [348, 526] width 156 height 20
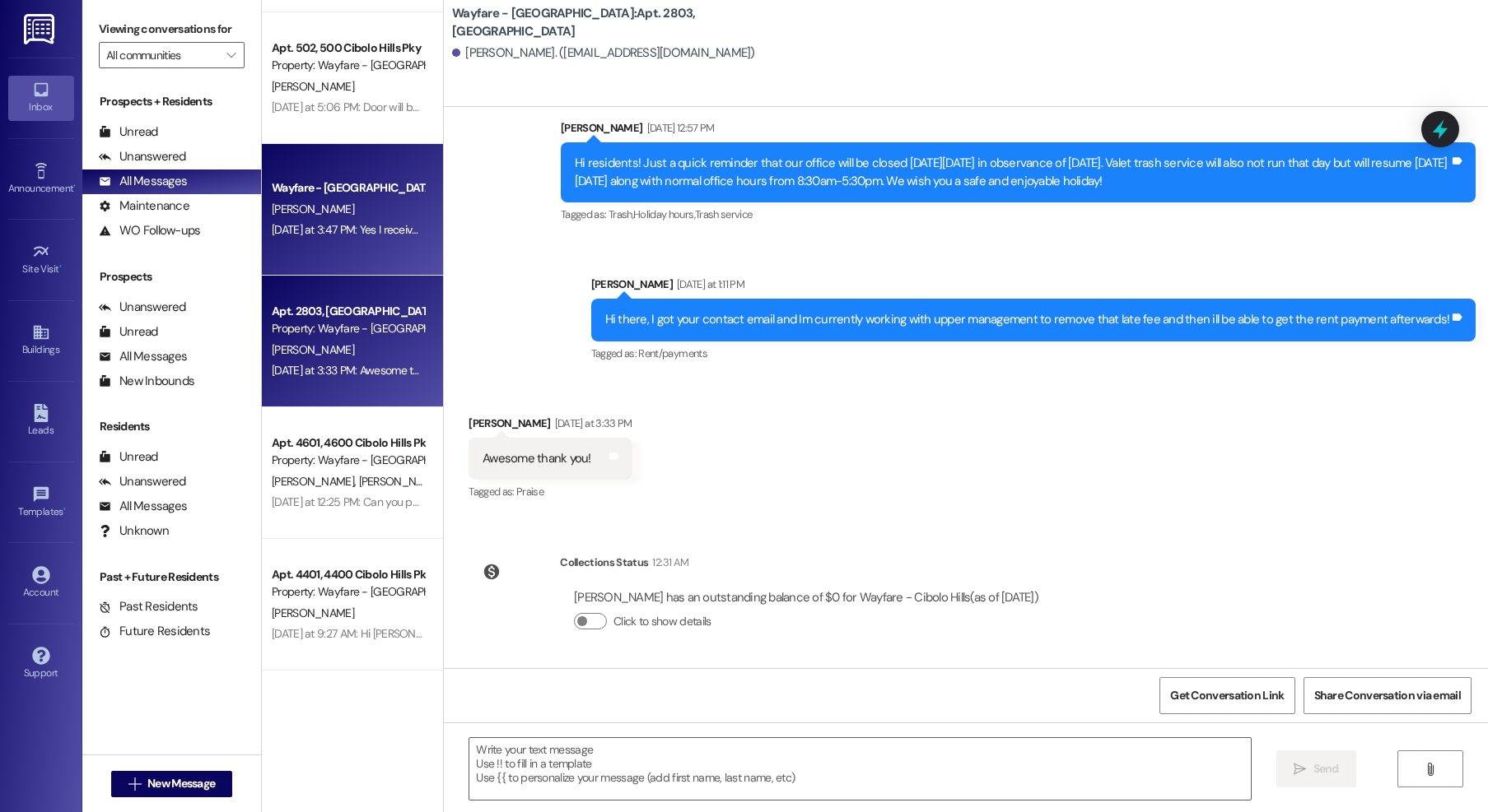
scroll to position [382, 0]
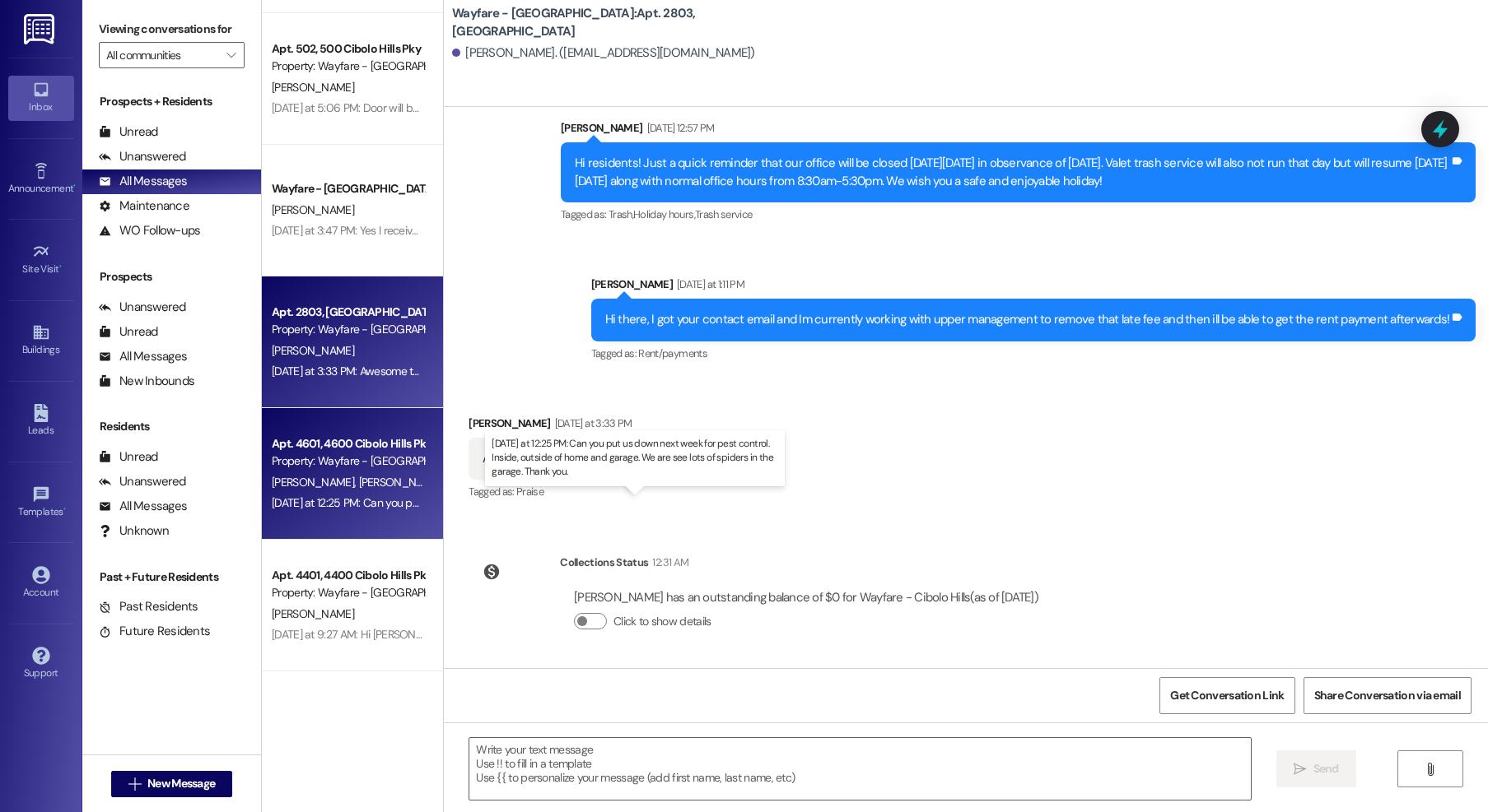
click at [315, 495] on div "[DATE] at 12:25 PM: Can you put us down next week for pest control. Inside, out…" at bounding box center [644, 502] width 744 height 15
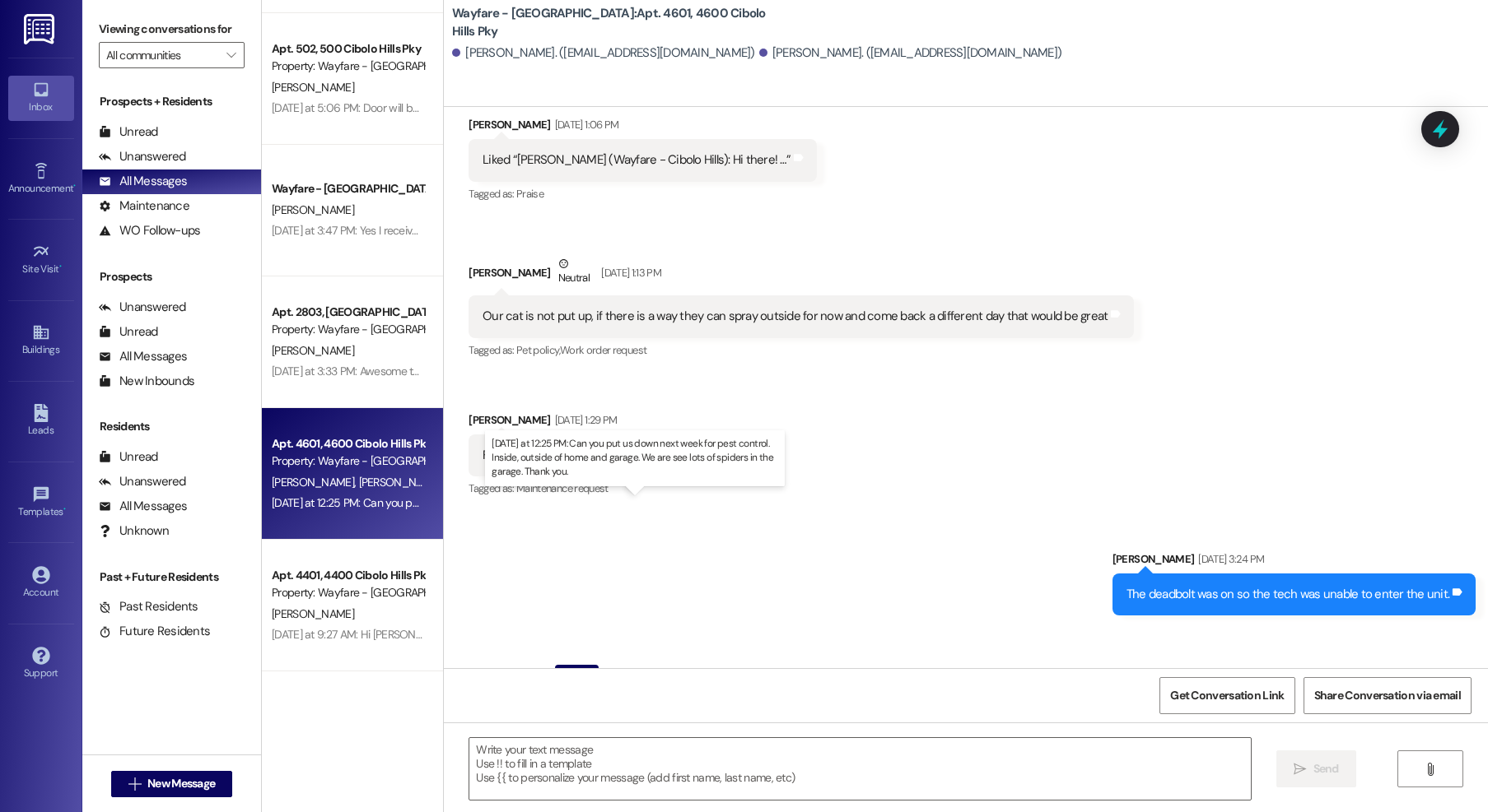
scroll to position [29990, 0]
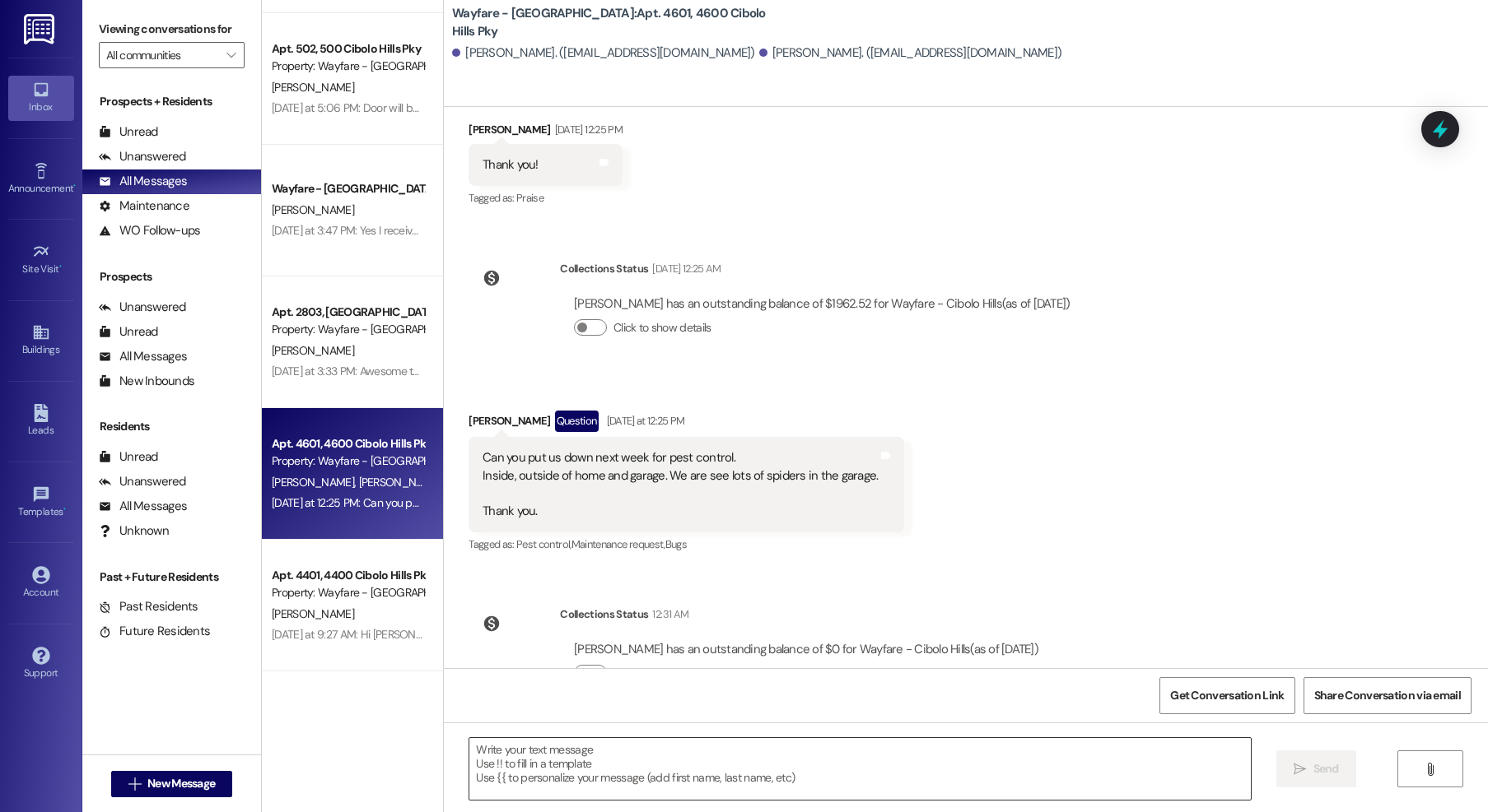
click at [618, 757] on textarea at bounding box center [859, 768] width 781 height 61
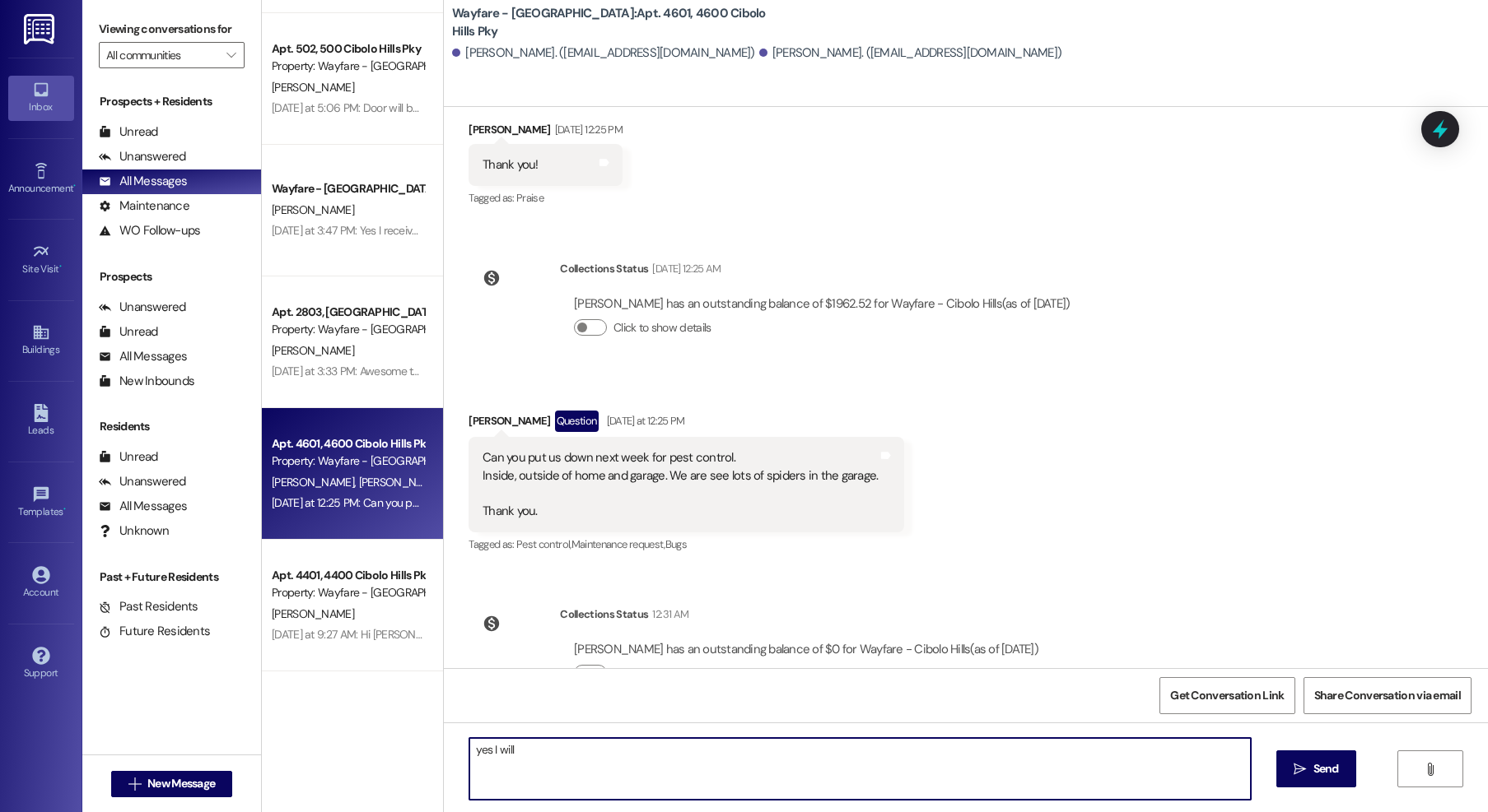
type textarea "yes I will!"
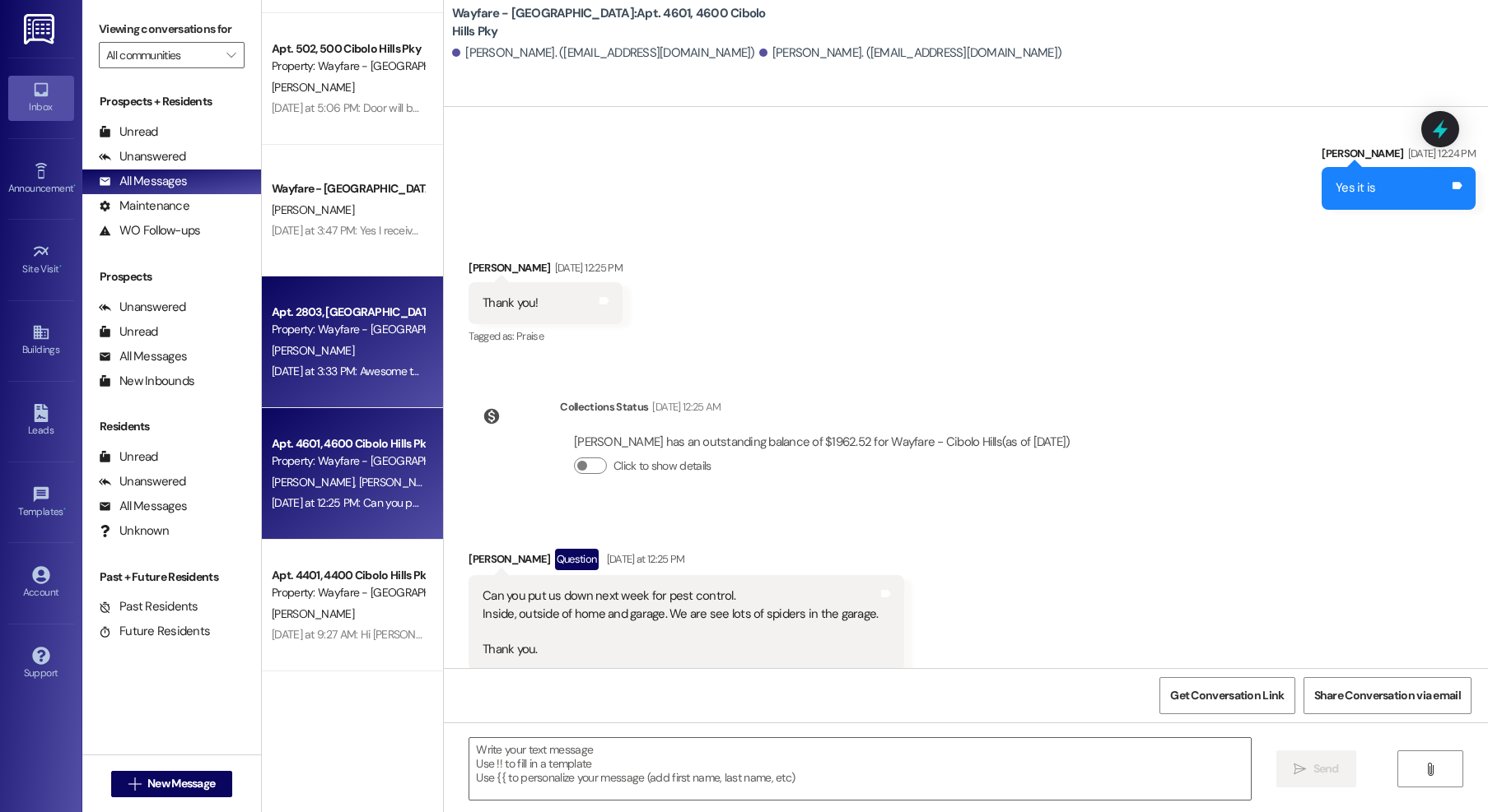
scroll to position [29838, 0]
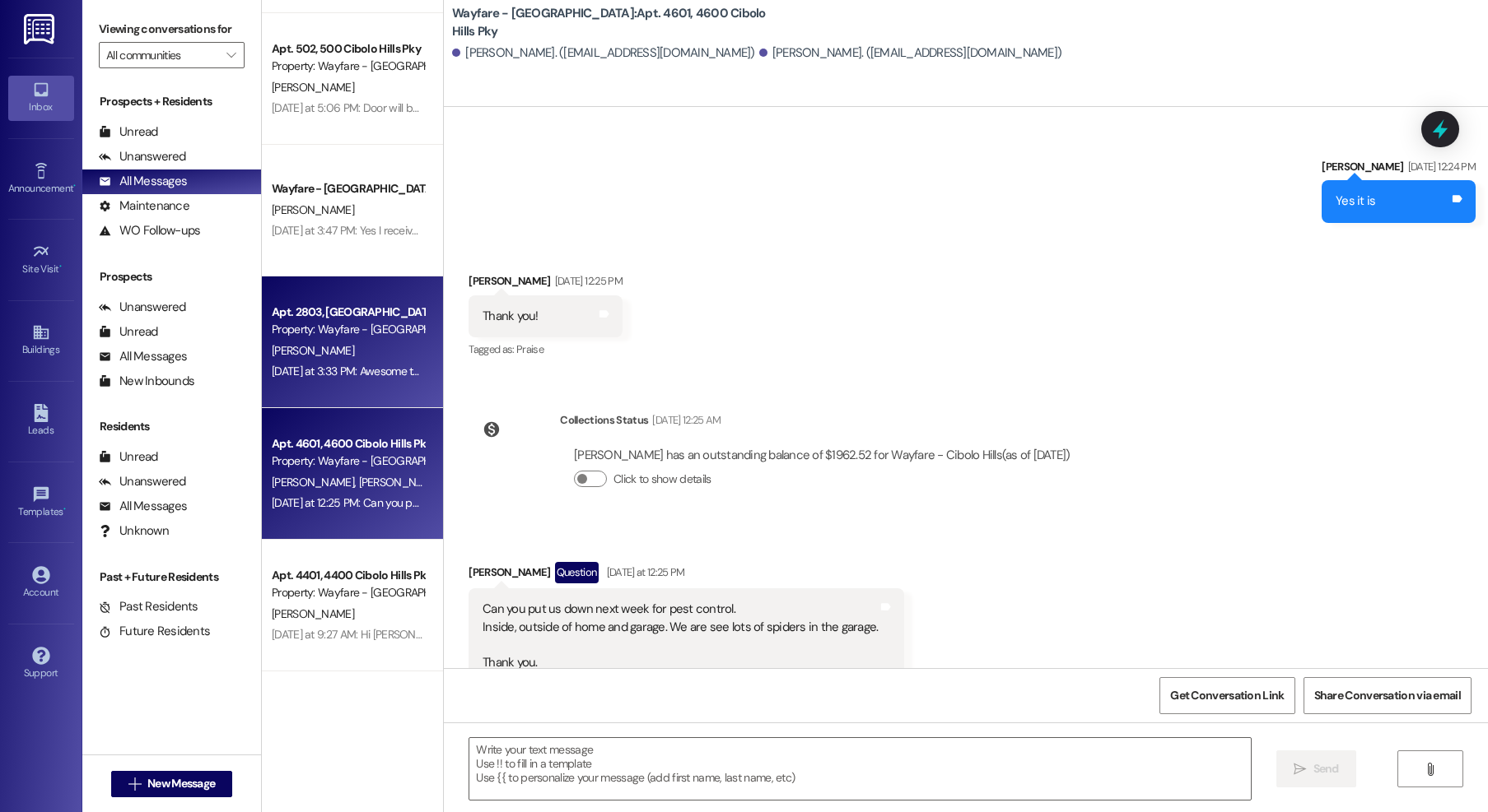
click at [351, 389] on div "Apt. 2803, [GEOGRAPHIC_DATA] Pky Property: Wayfare - [GEOGRAPHIC_DATA] [PERSON_…" at bounding box center [353, 342] width 181 height 132
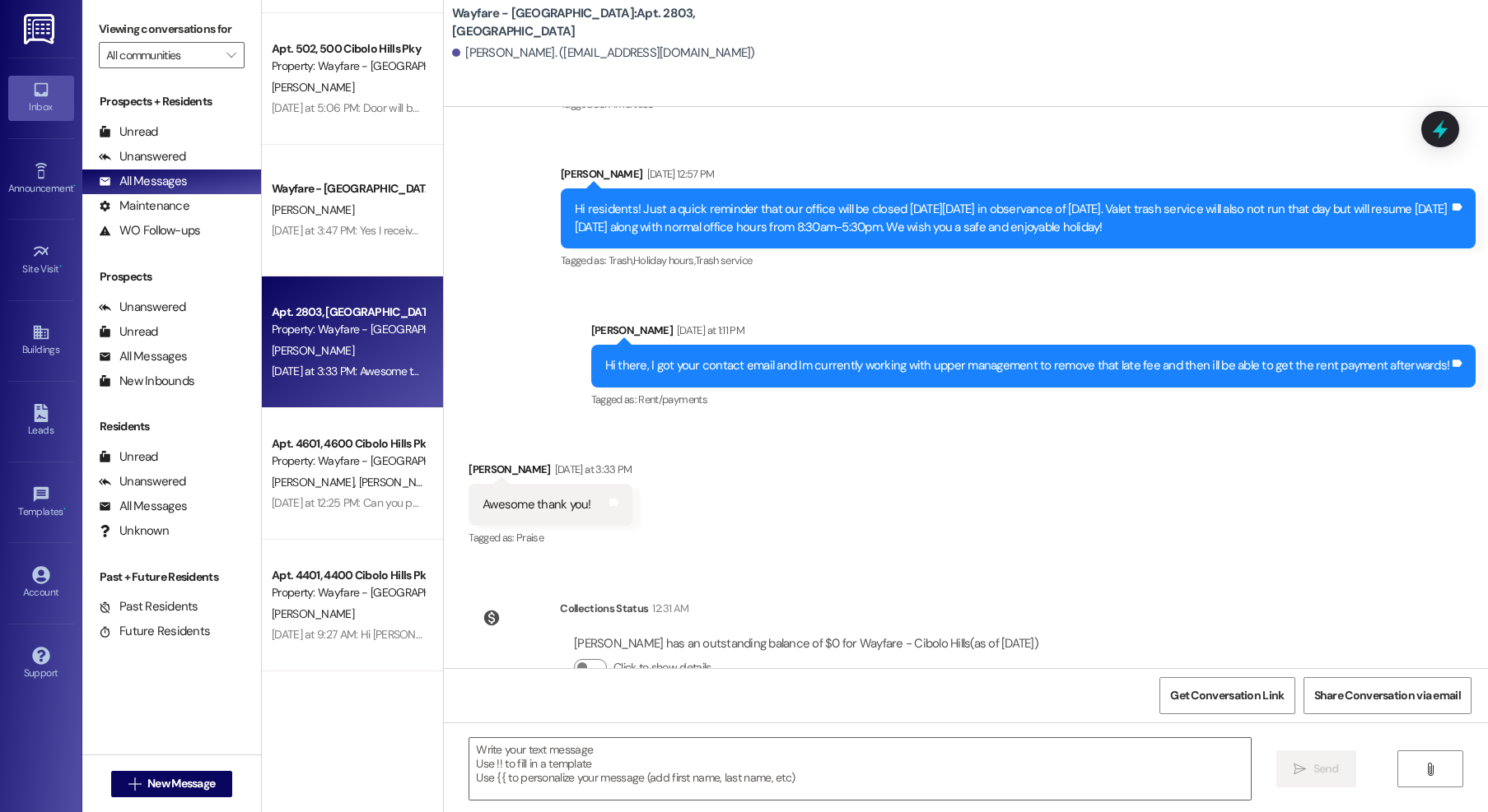
scroll to position [2099, 0]
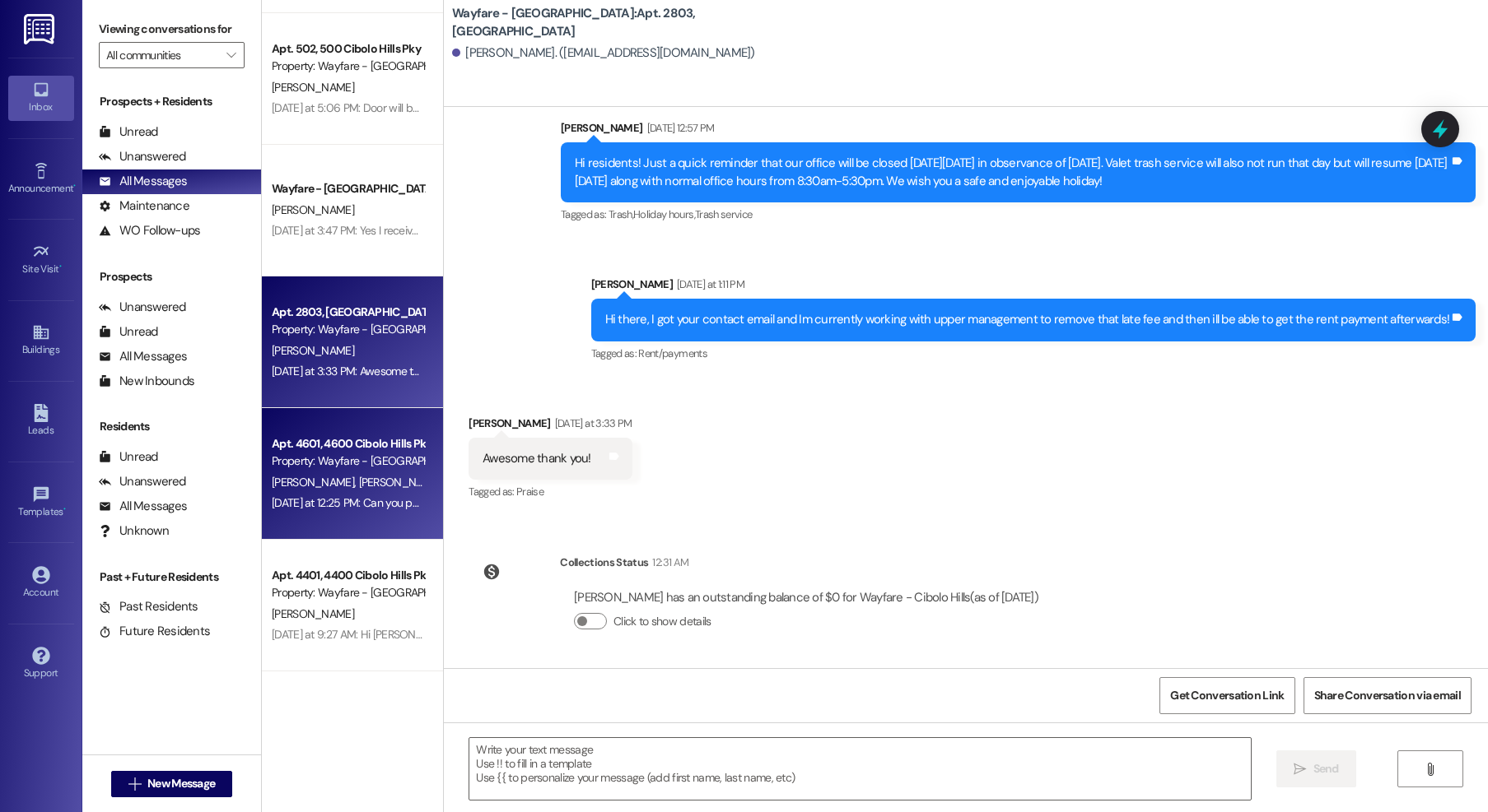
click at [329, 457] on div "Property: Wayfare - [GEOGRAPHIC_DATA]" at bounding box center [348, 461] width 152 height 18
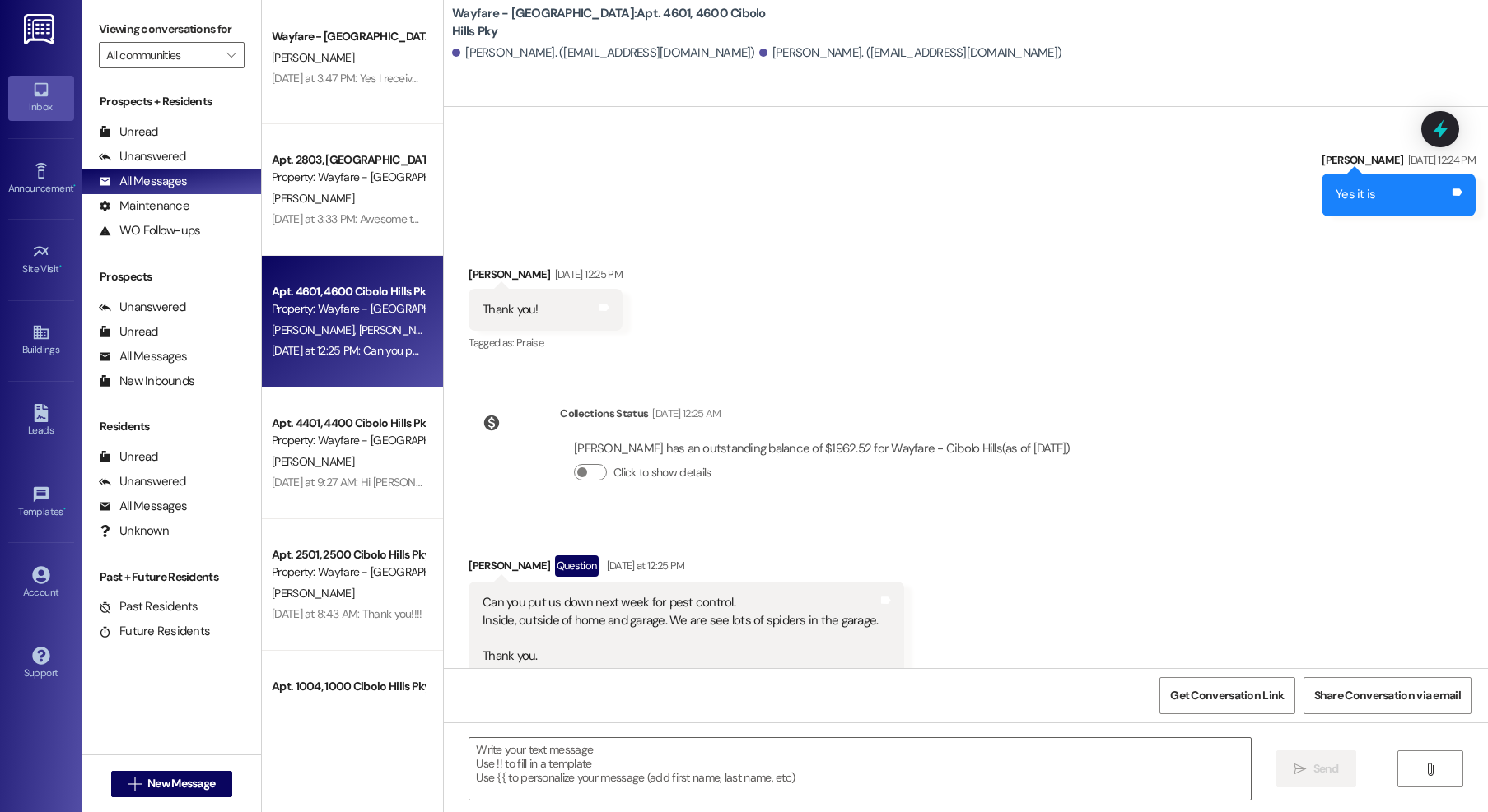
scroll to position [537, 0]
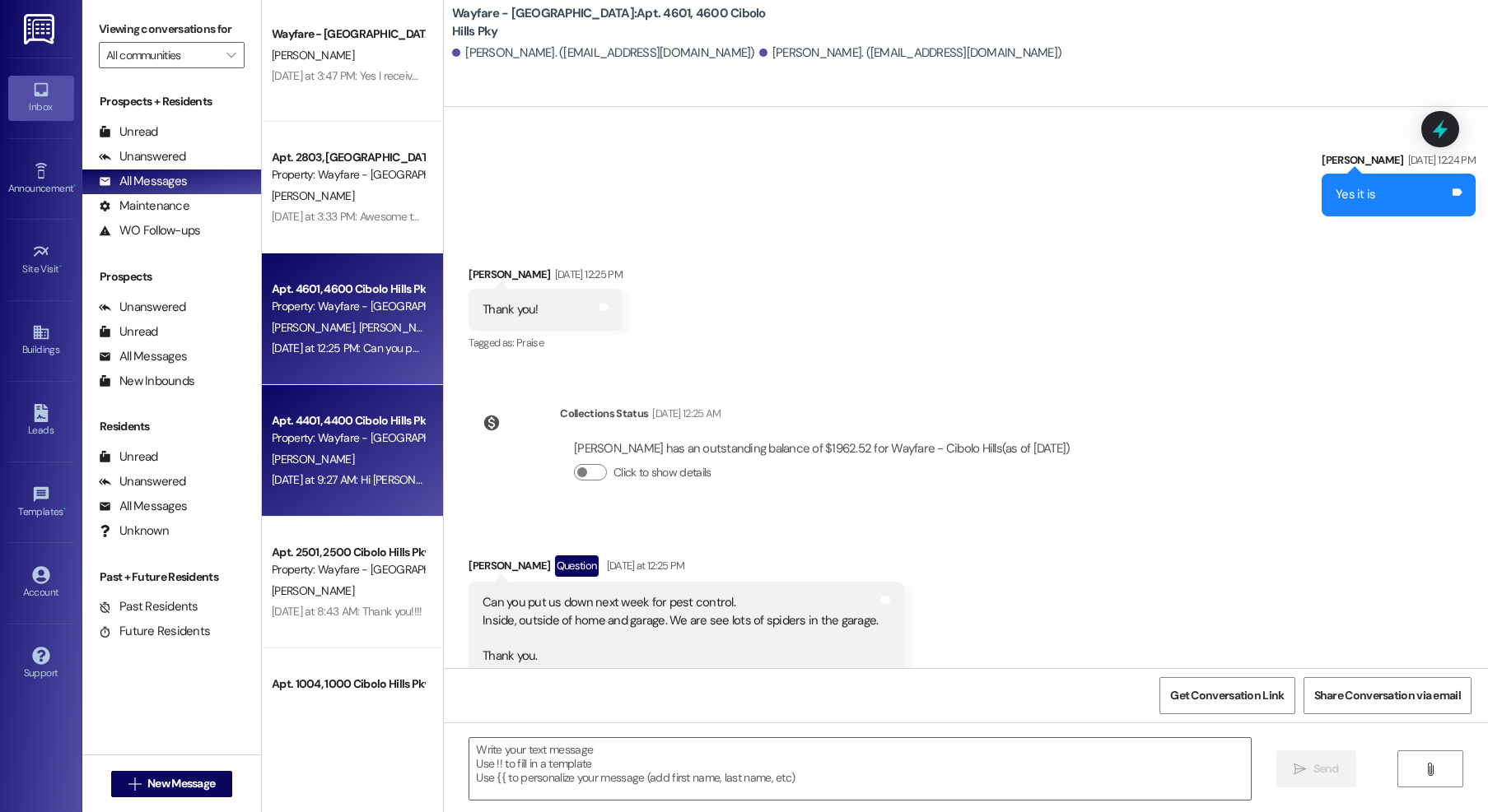
click at [336, 487] on div "[DATE] at 9:27 AM: Hi [PERSON_NAME]! It looks like you have had a courtesy late…" at bounding box center [348, 480] width 156 height 20
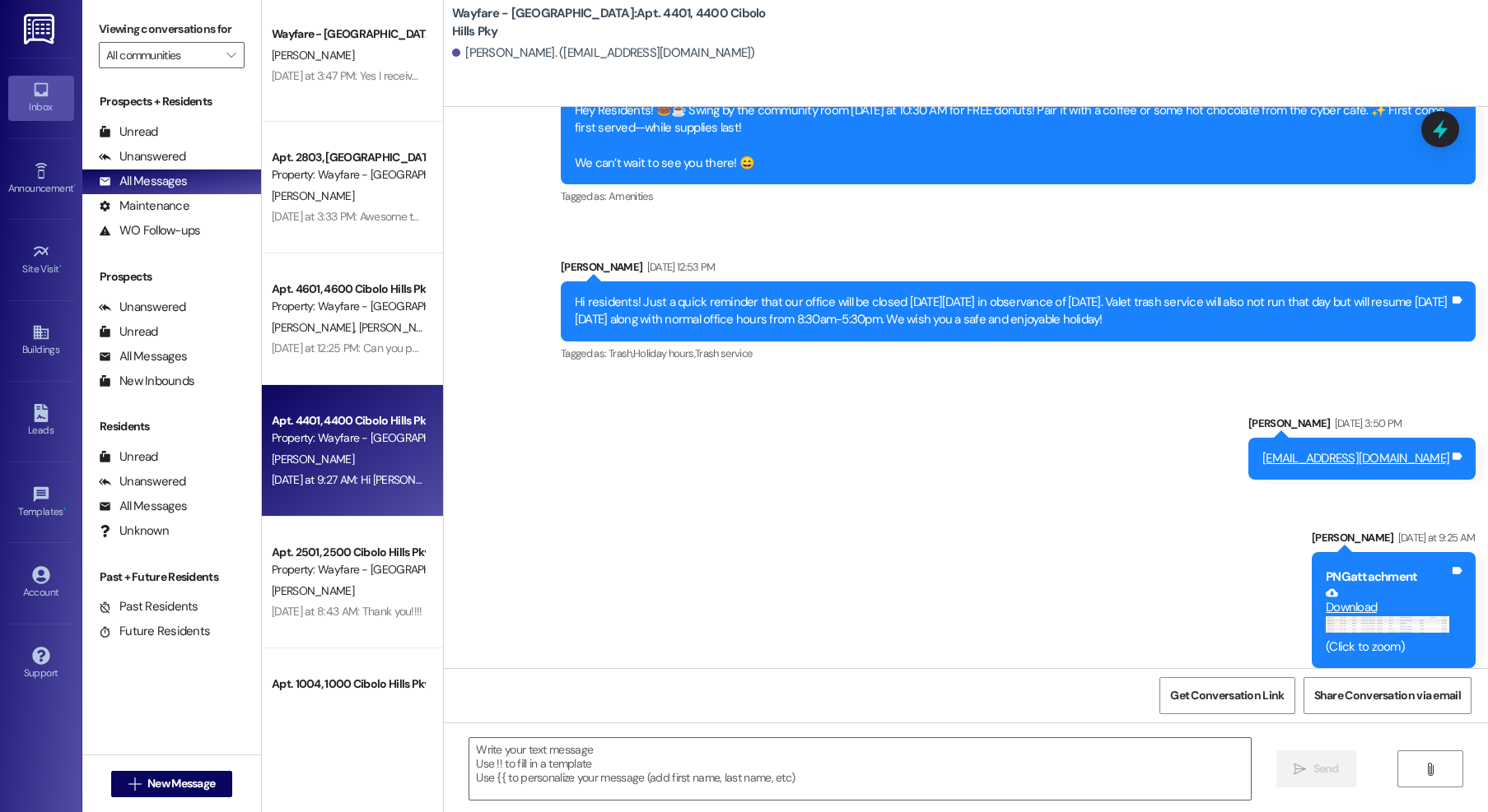
scroll to position [23094, 0]
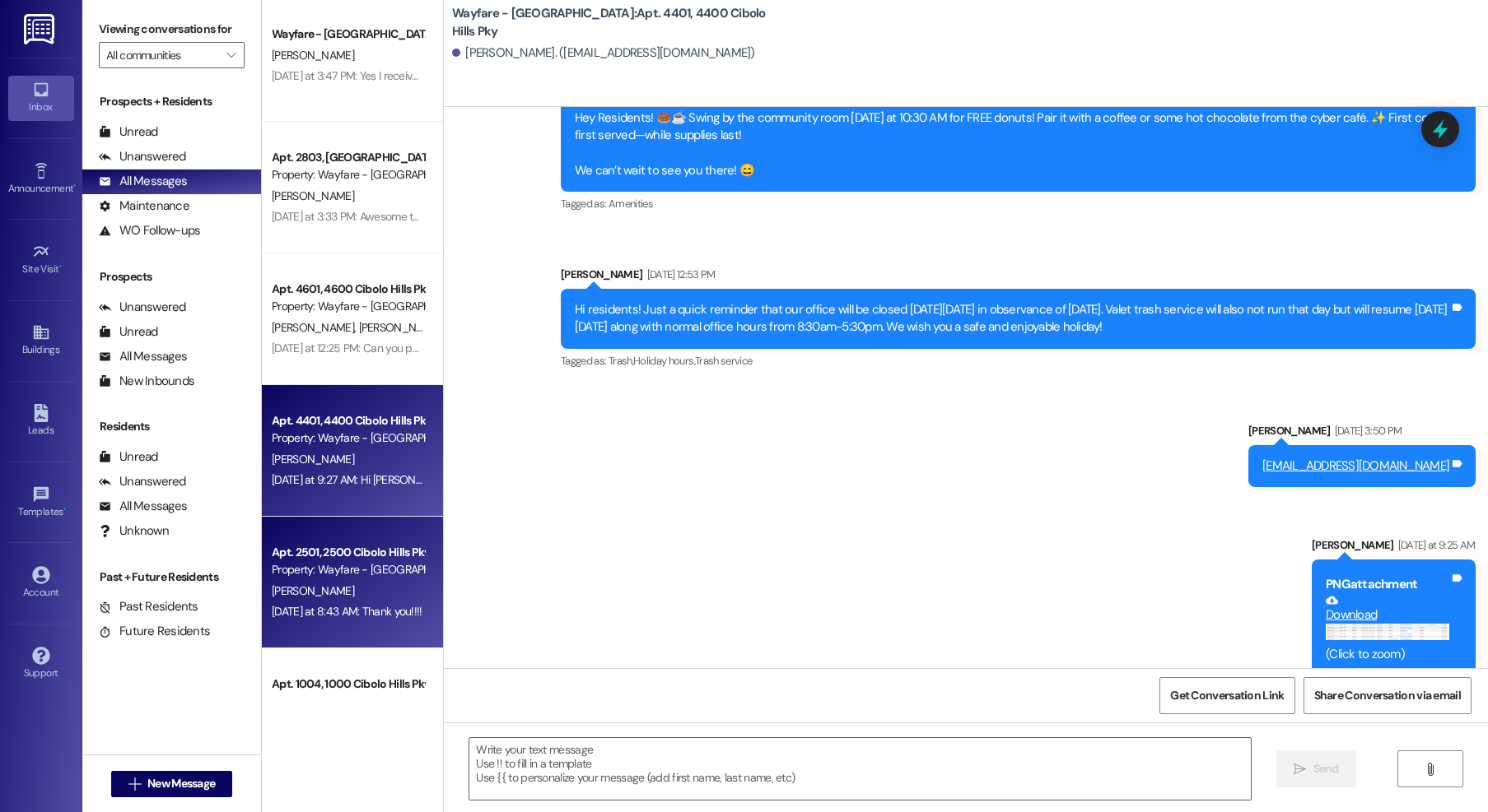
click at [360, 585] on div "[PERSON_NAME]" at bounding box center [348, 591] width 156 height 20
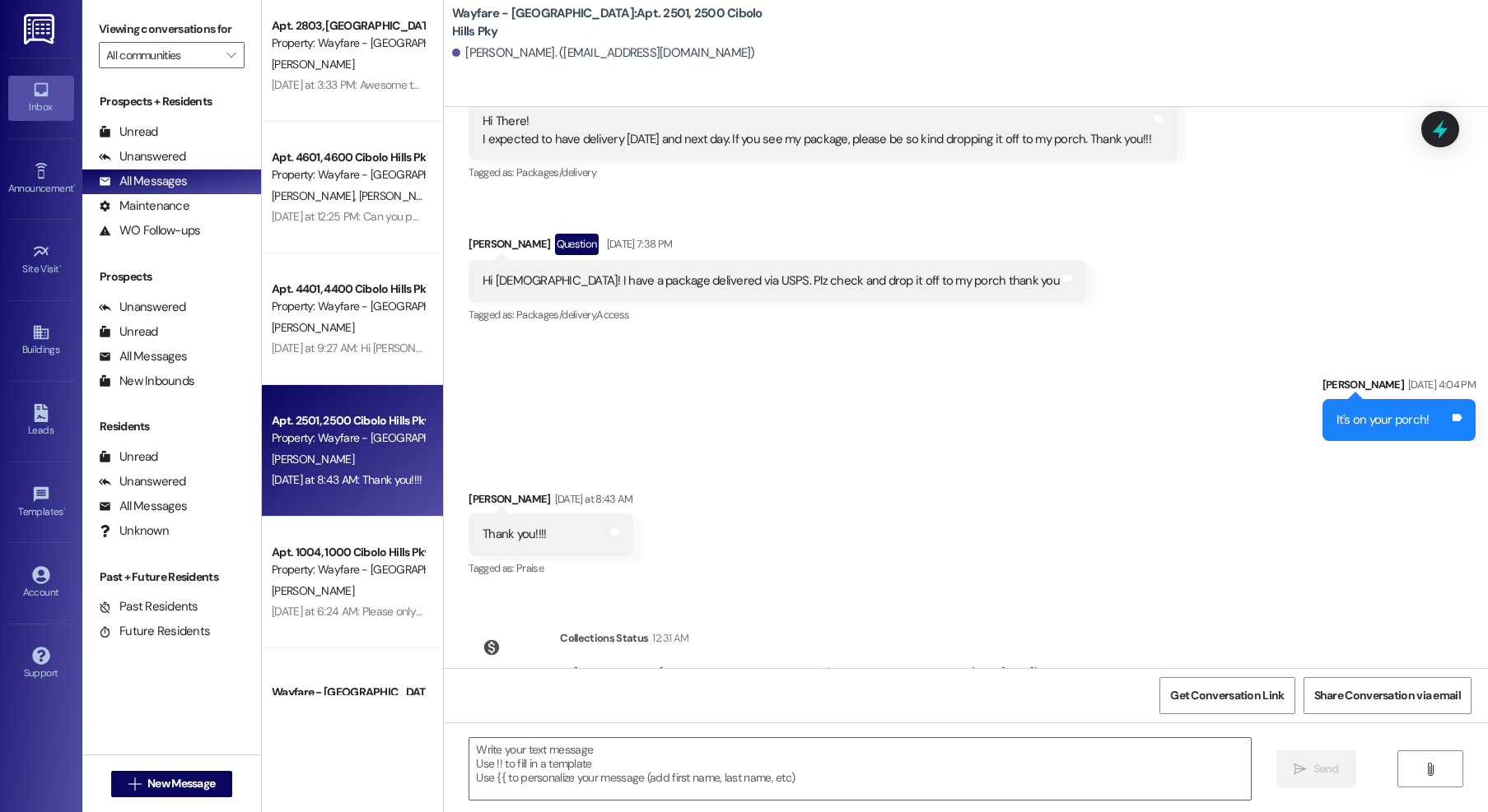
scroll to position [698, 0]
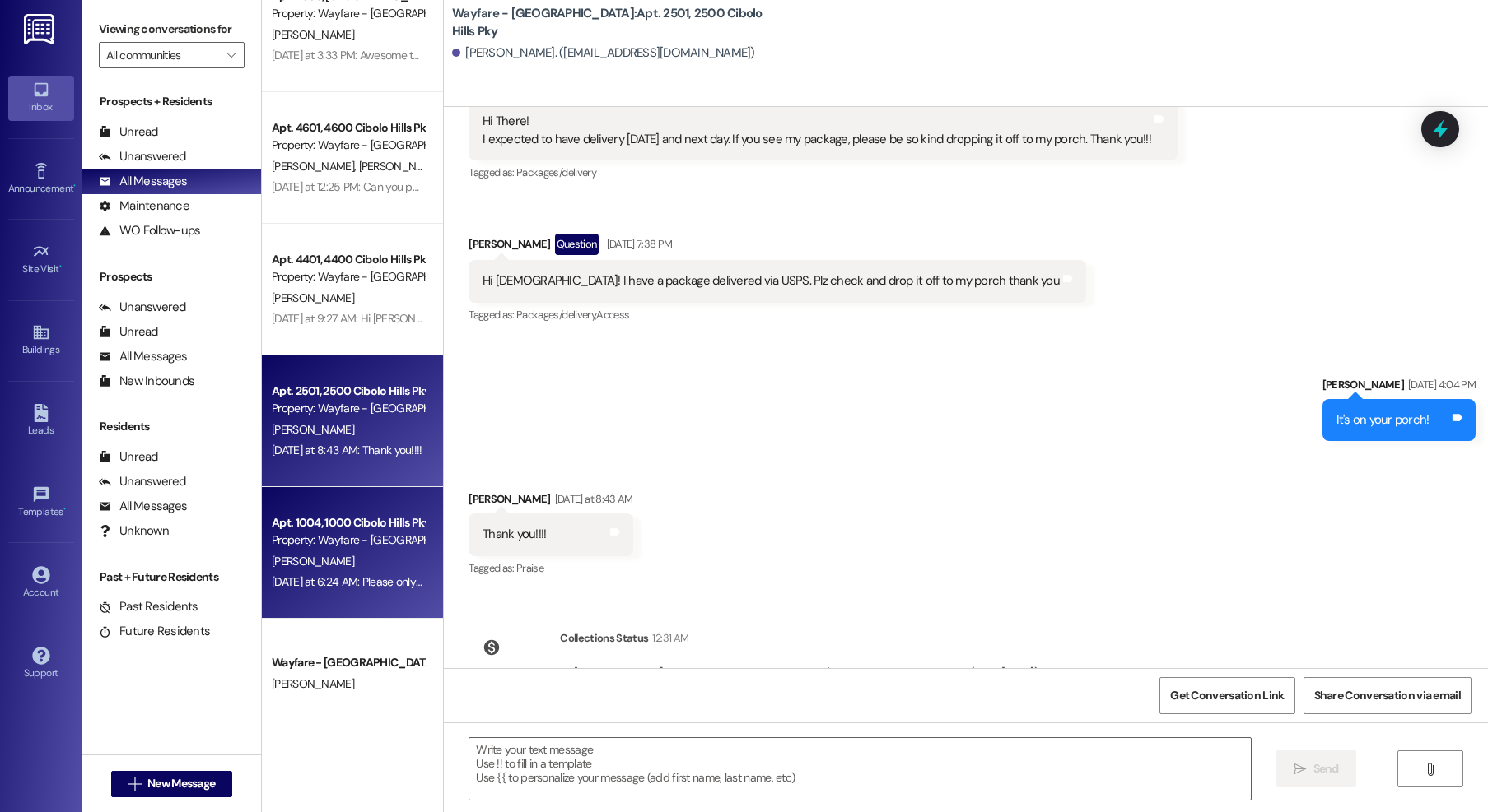
click at [337, 559] on div "[PERSON_NAME]" at bounding box center [348, 561] width 156 height 20
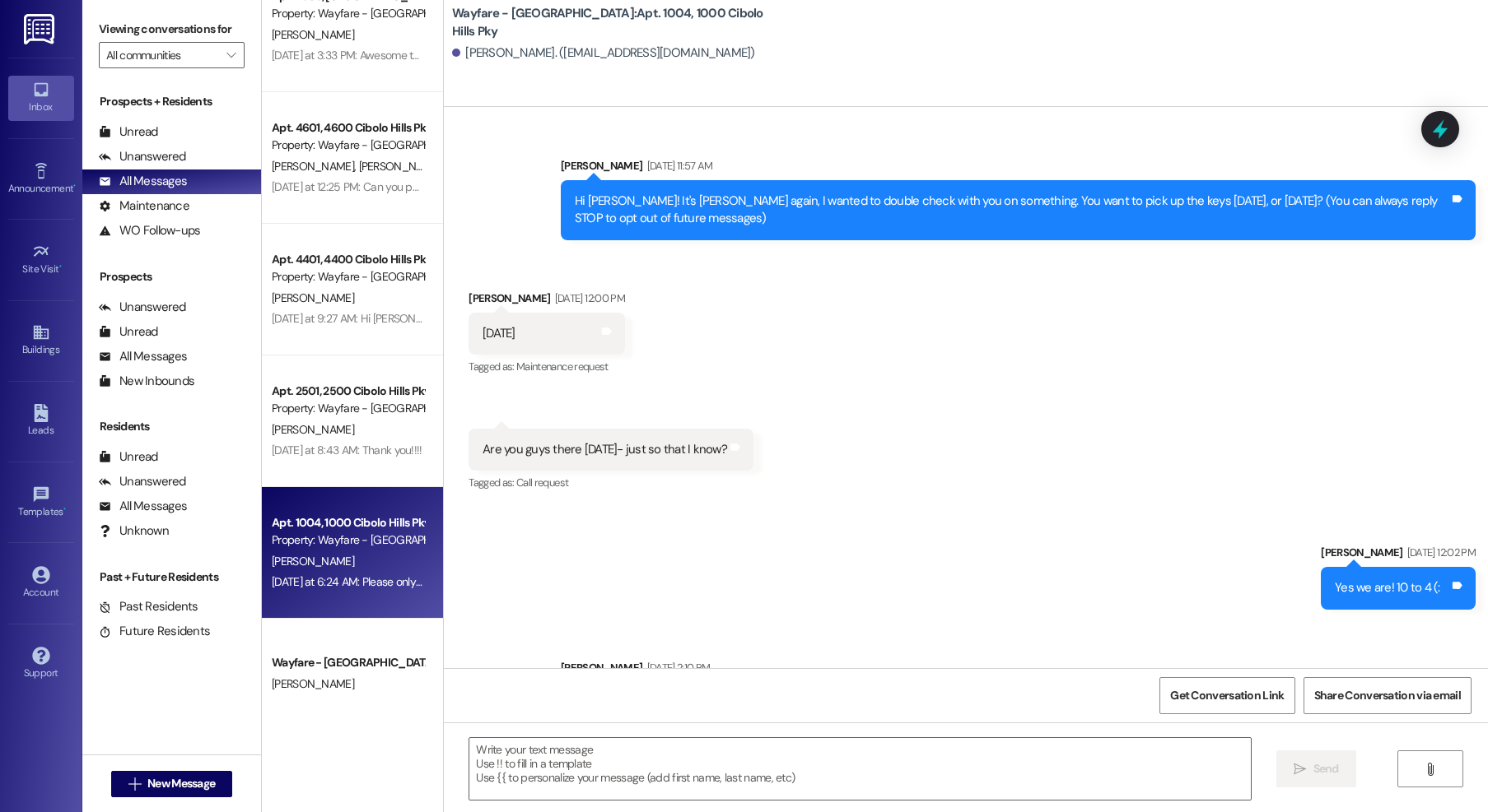
scroll to position [47768, 0]
